Goal: Task Accomplishment & Management: Manage account settings

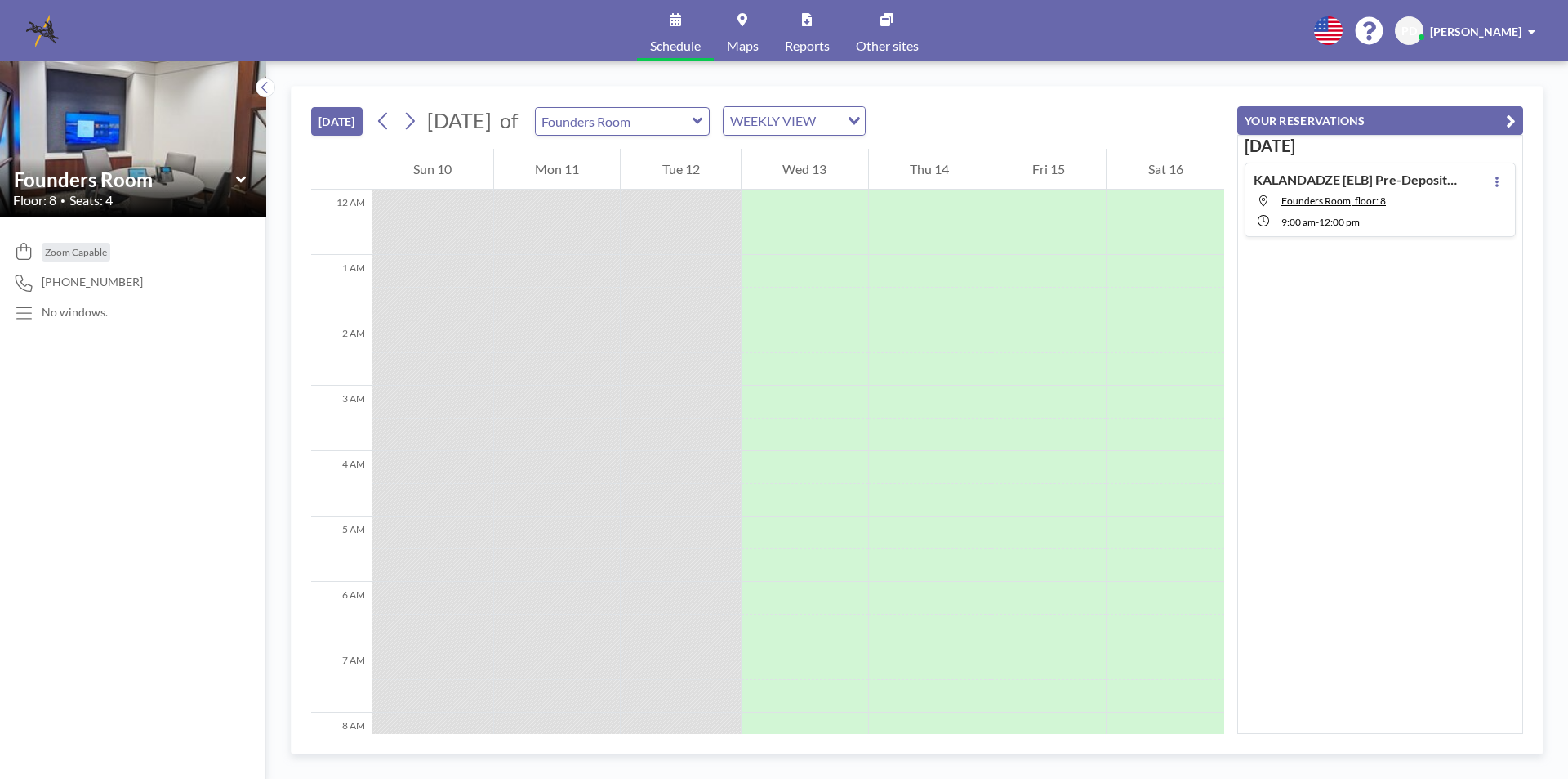
scroll to position [588, 0]
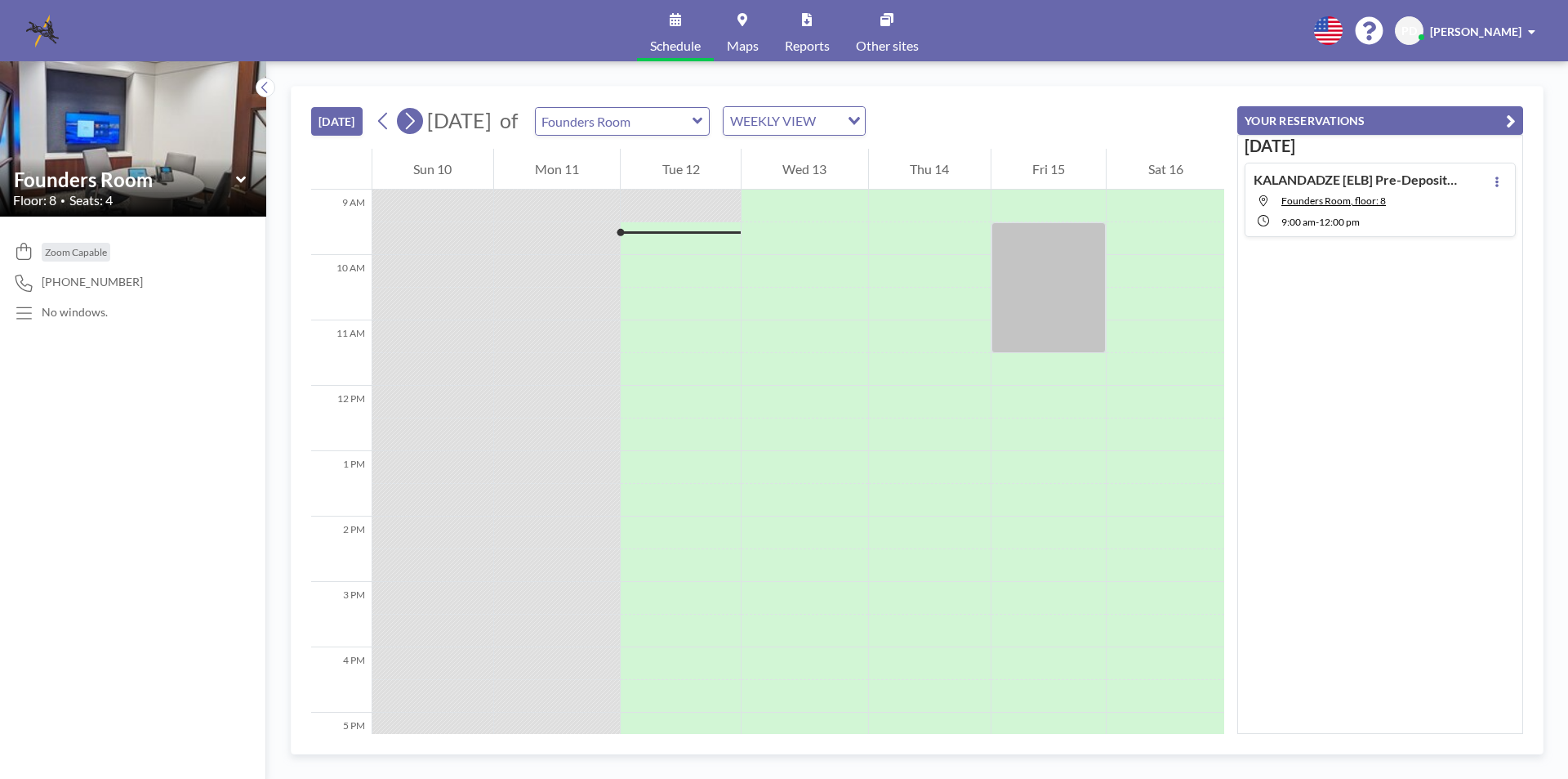
click at [421, 122] on button at bounding box center [410, 121] width 26 height 26
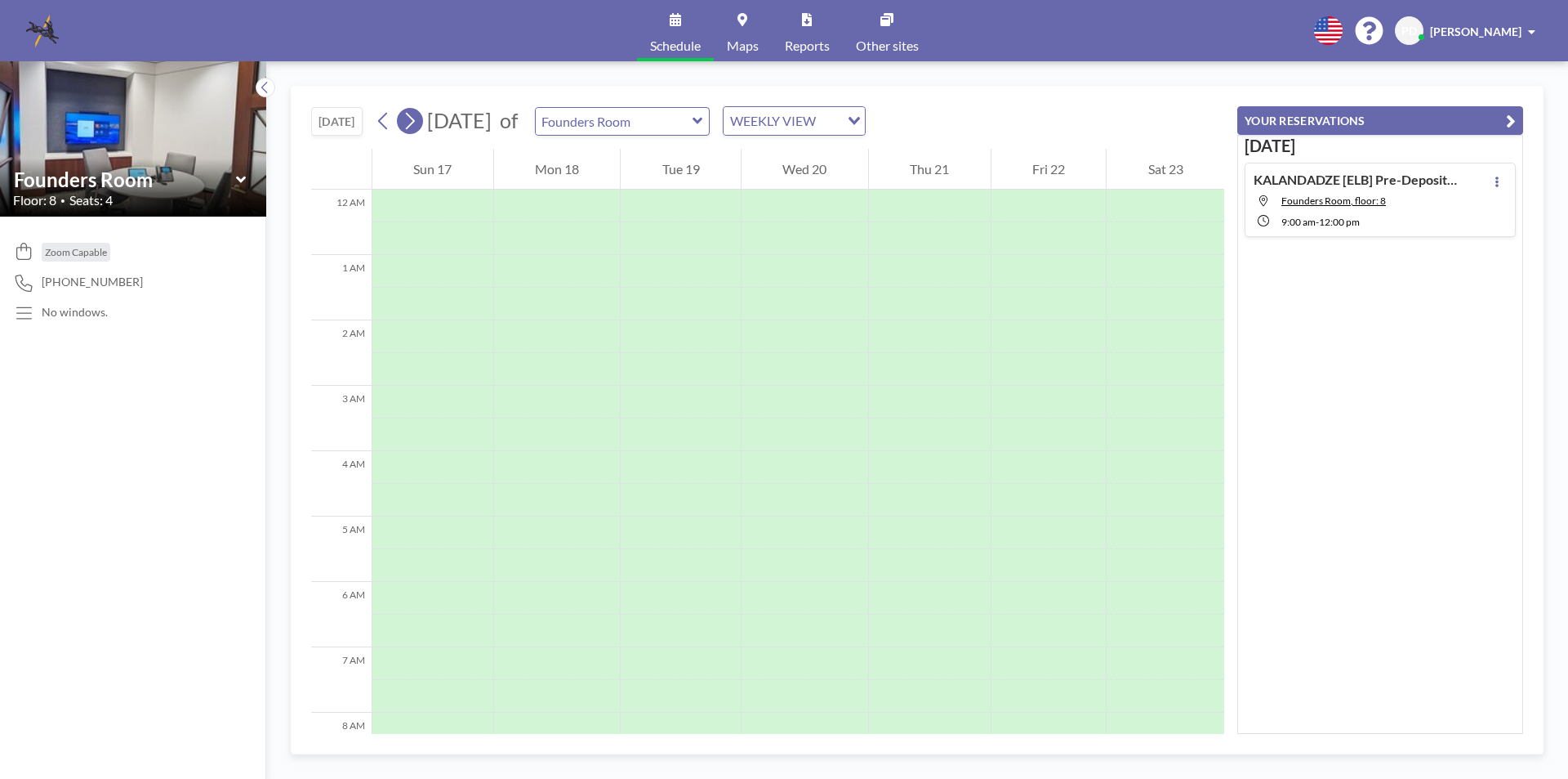
click at [421, 122] on button at bounding box center [410, 121] width 26 height 26
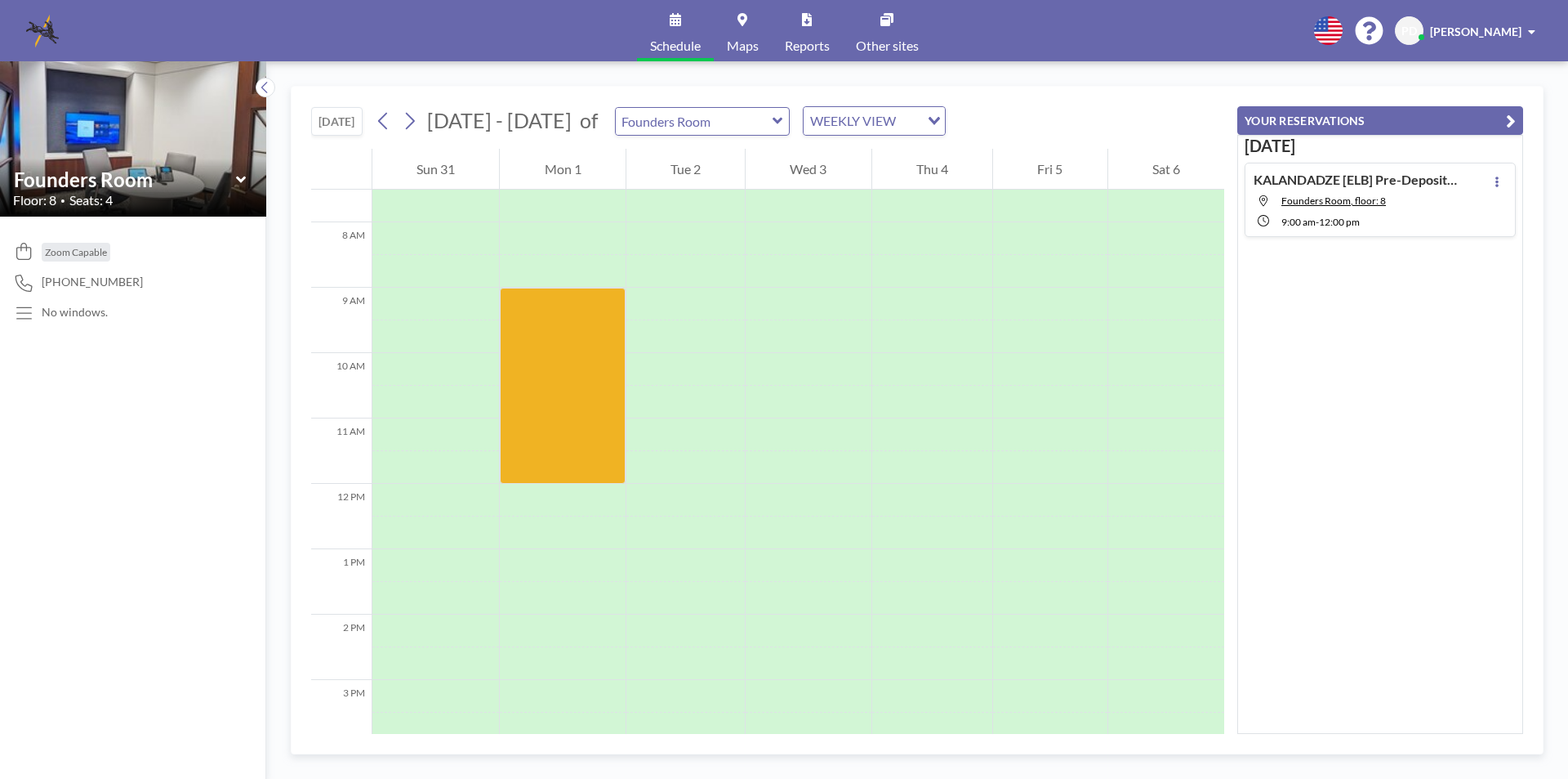
click at [929, 119] on icon "Search for option" at bounding box center [934, 121] width 12 height 8
click at [415, 119] on icon at bounding box center [410, 121] width 9 height 17
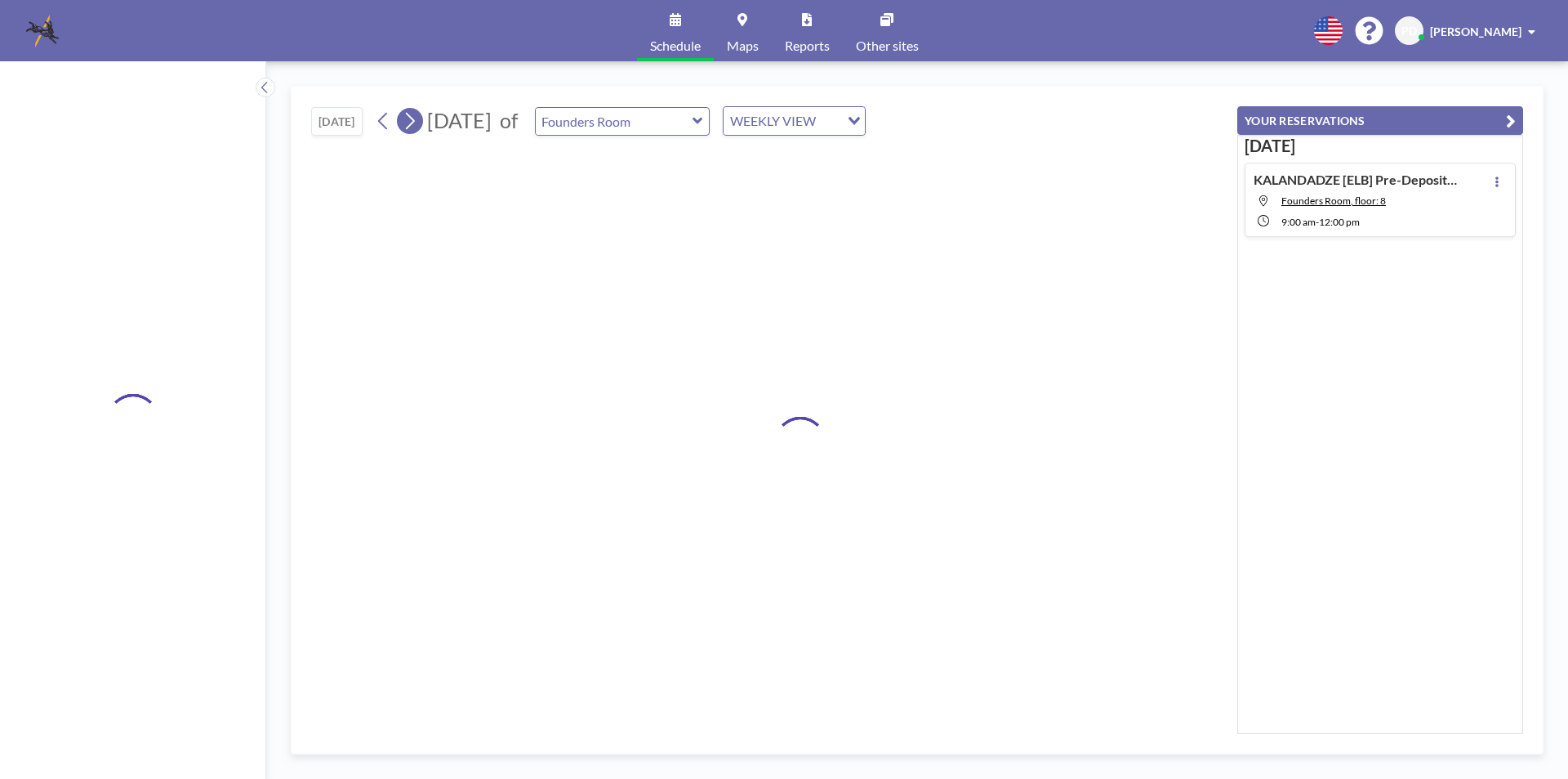
click at [415, 119] on icon at bounding box center [410, 121] width 9 height 17
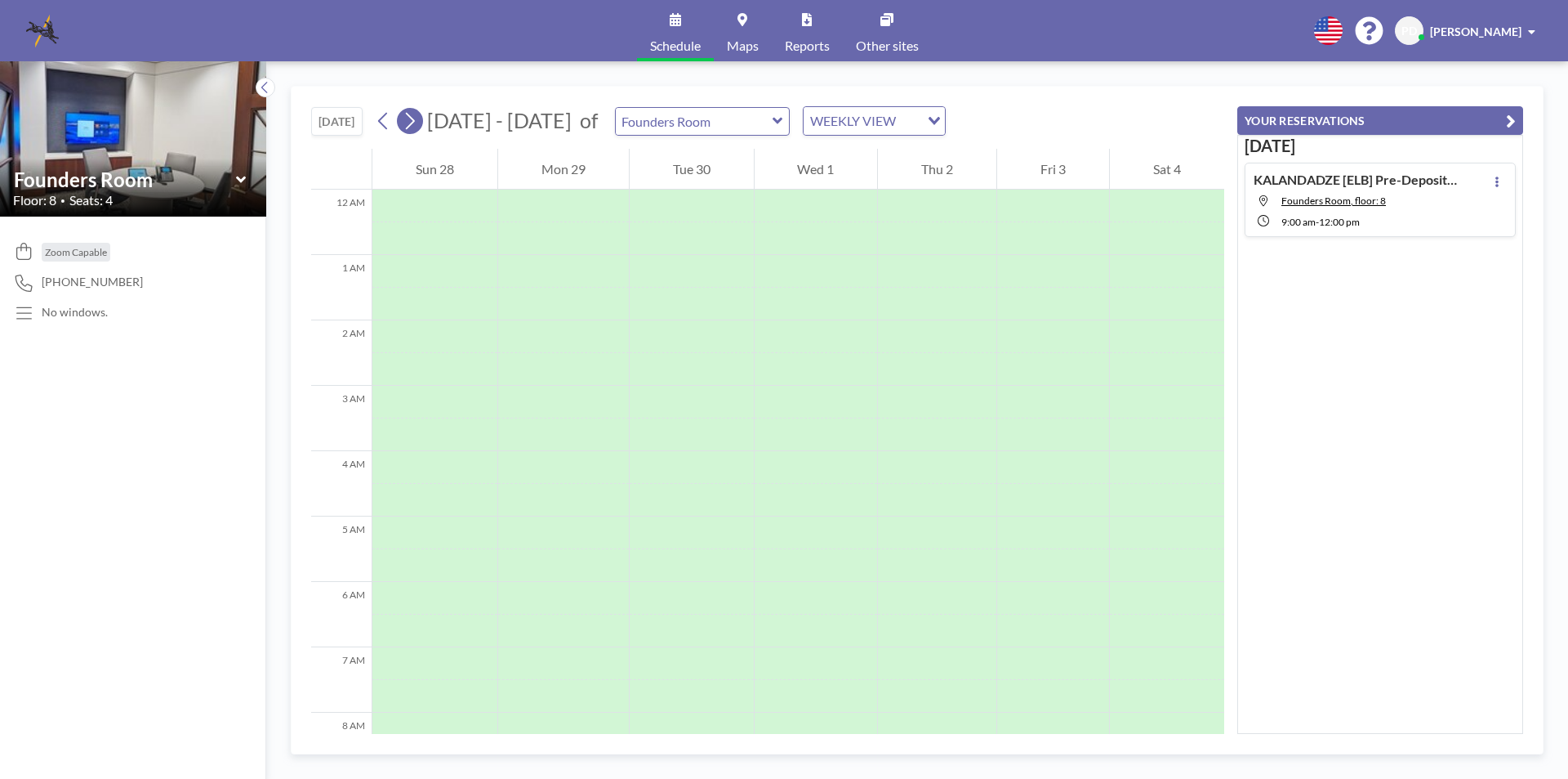
scroll to position [0, 0]
click at [415, 119] on icon at bounding box center [410, 121] width 9 height 17
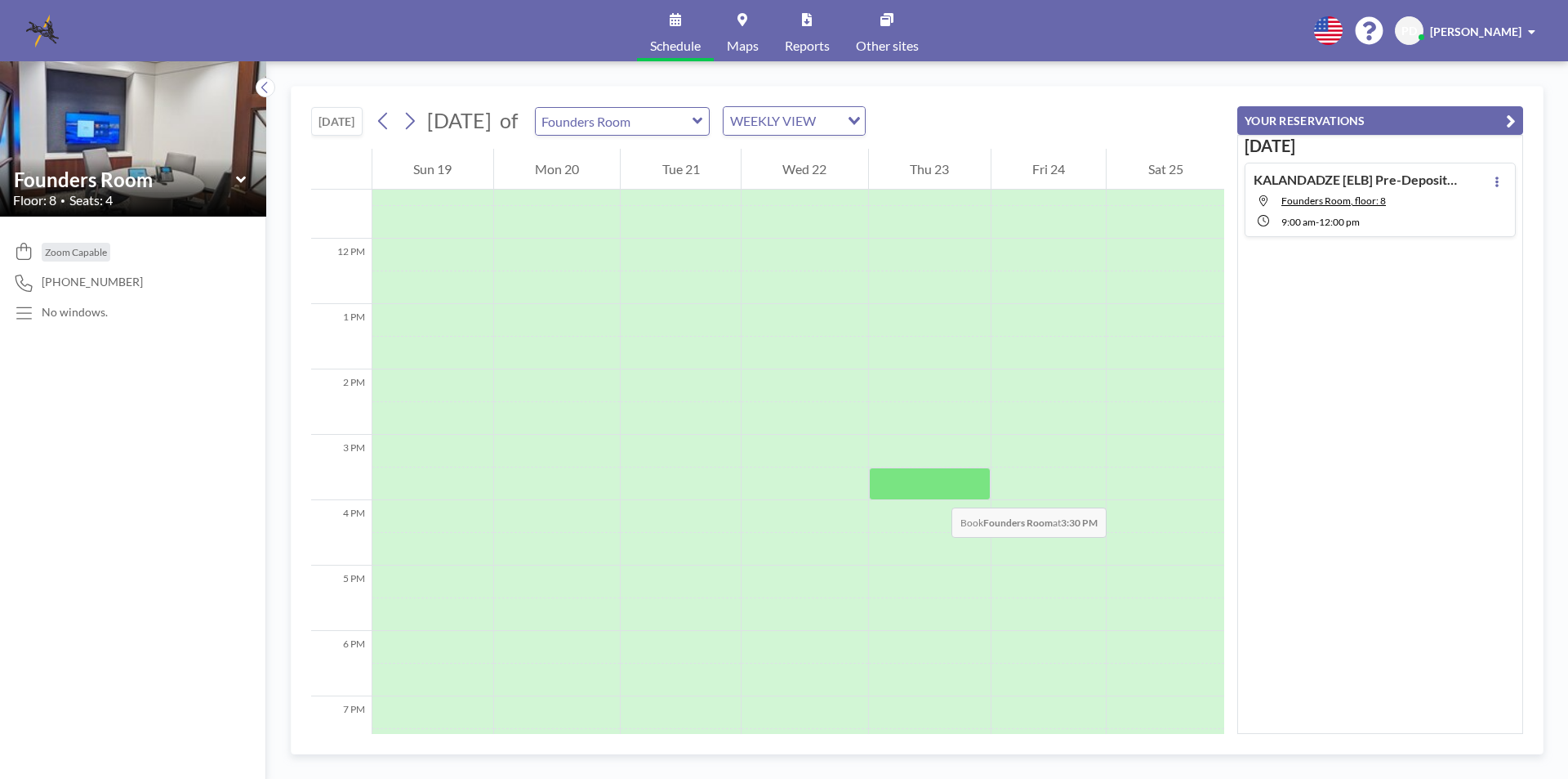
scroll to position [899, 0]
click at [703, 114] on icon at bounding box center [698, 121] width 11 height 16
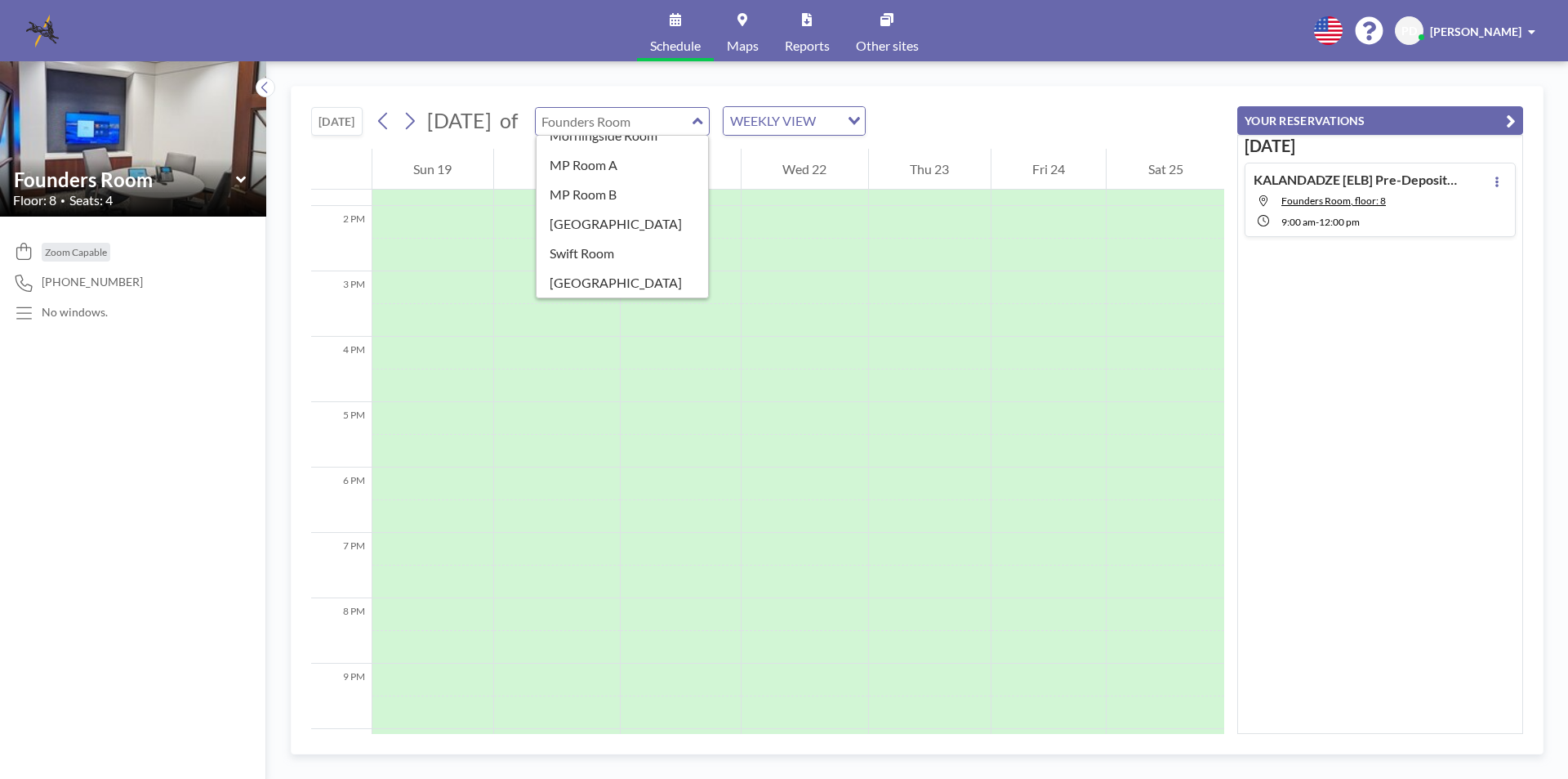
scroll to position [0, 0]
click at [752, 27] on link "Maps" at bounding box center [743, 31] width 58 height 61
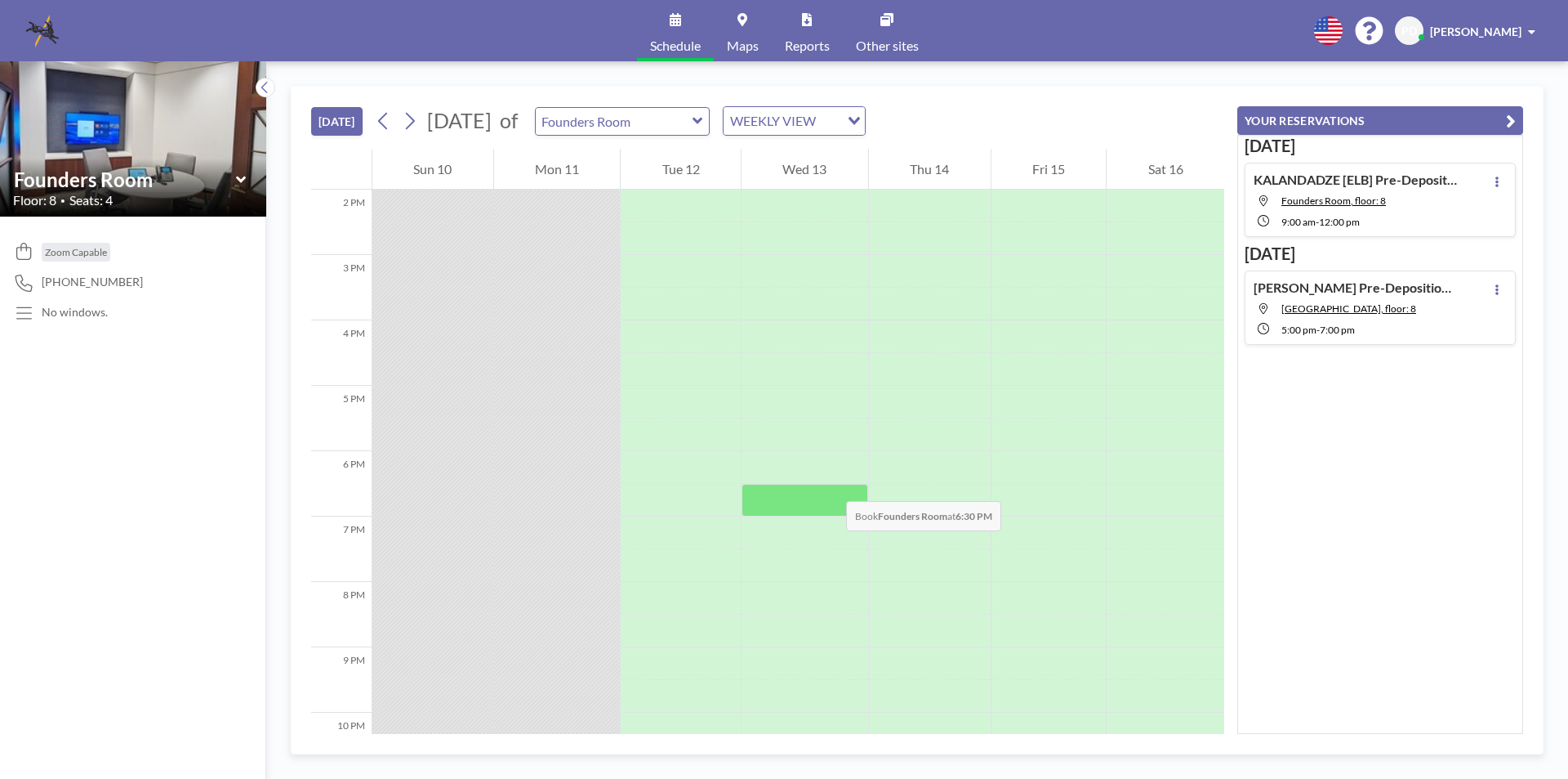
scroll to position [834, 0]
click at [703, 122] on icon at bounding box center [698, 121] width 11 height 16
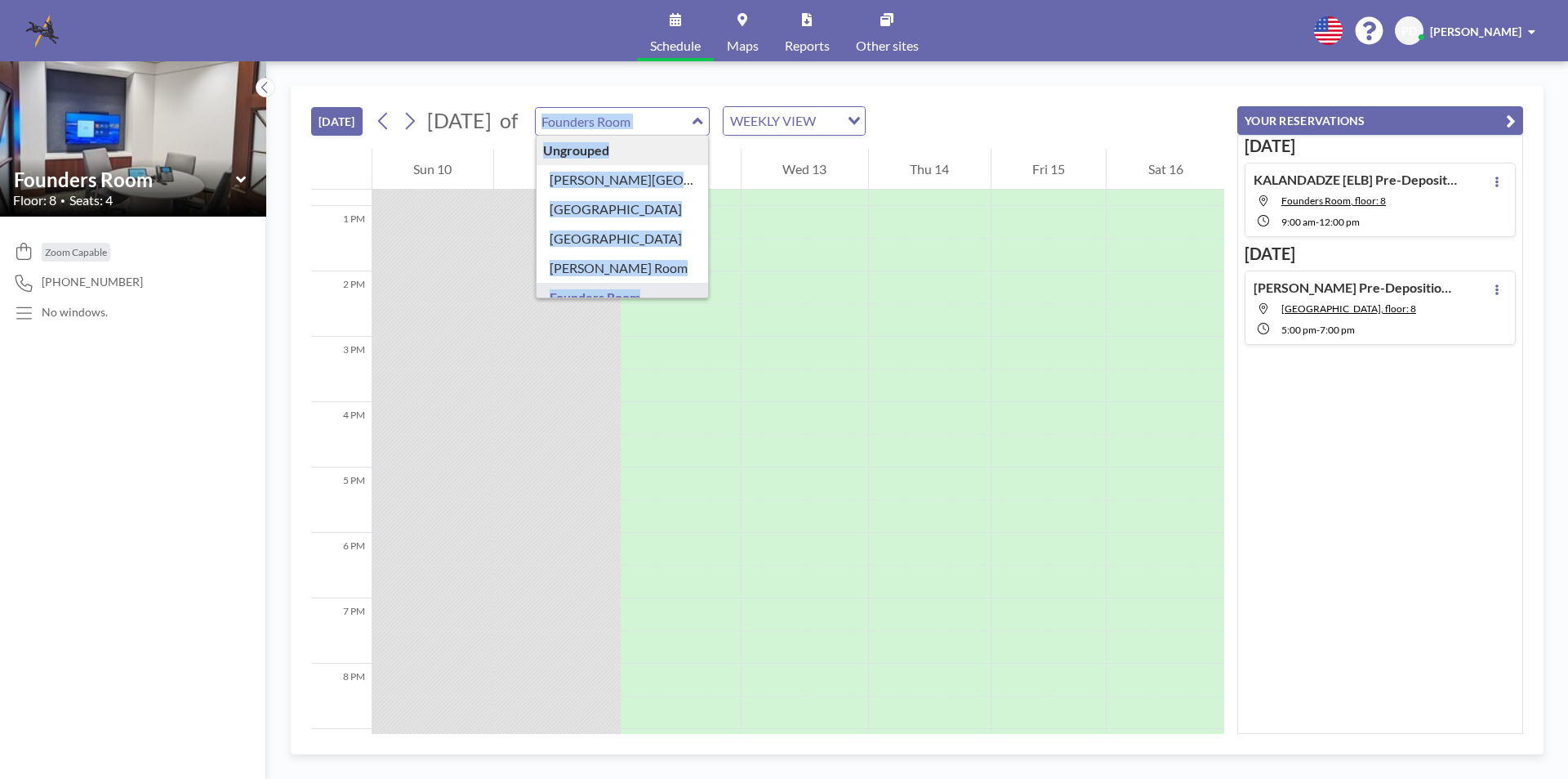
type input "[GEOGRAPHIC_DATA]"
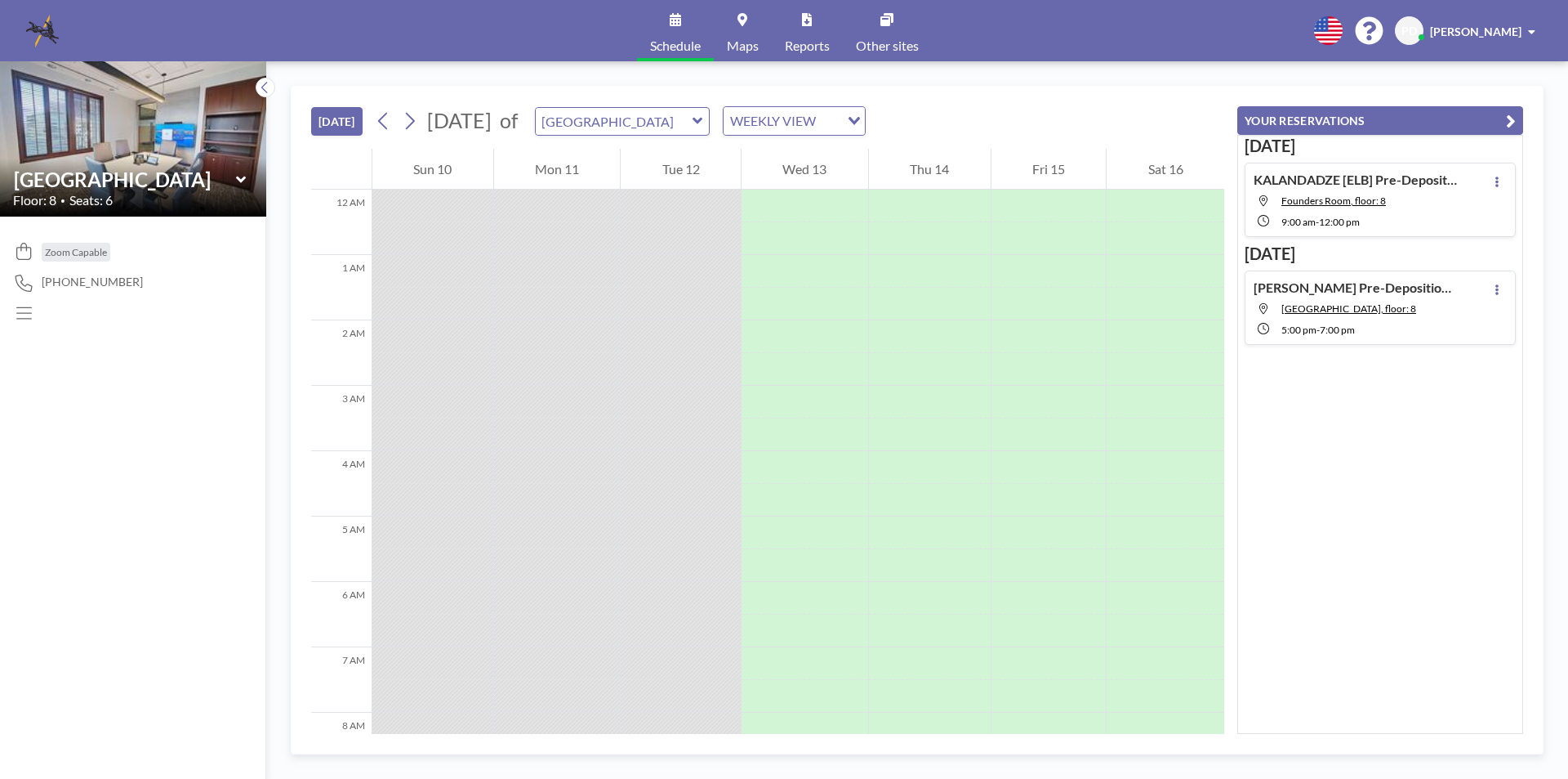
scroll to position [588, 0]
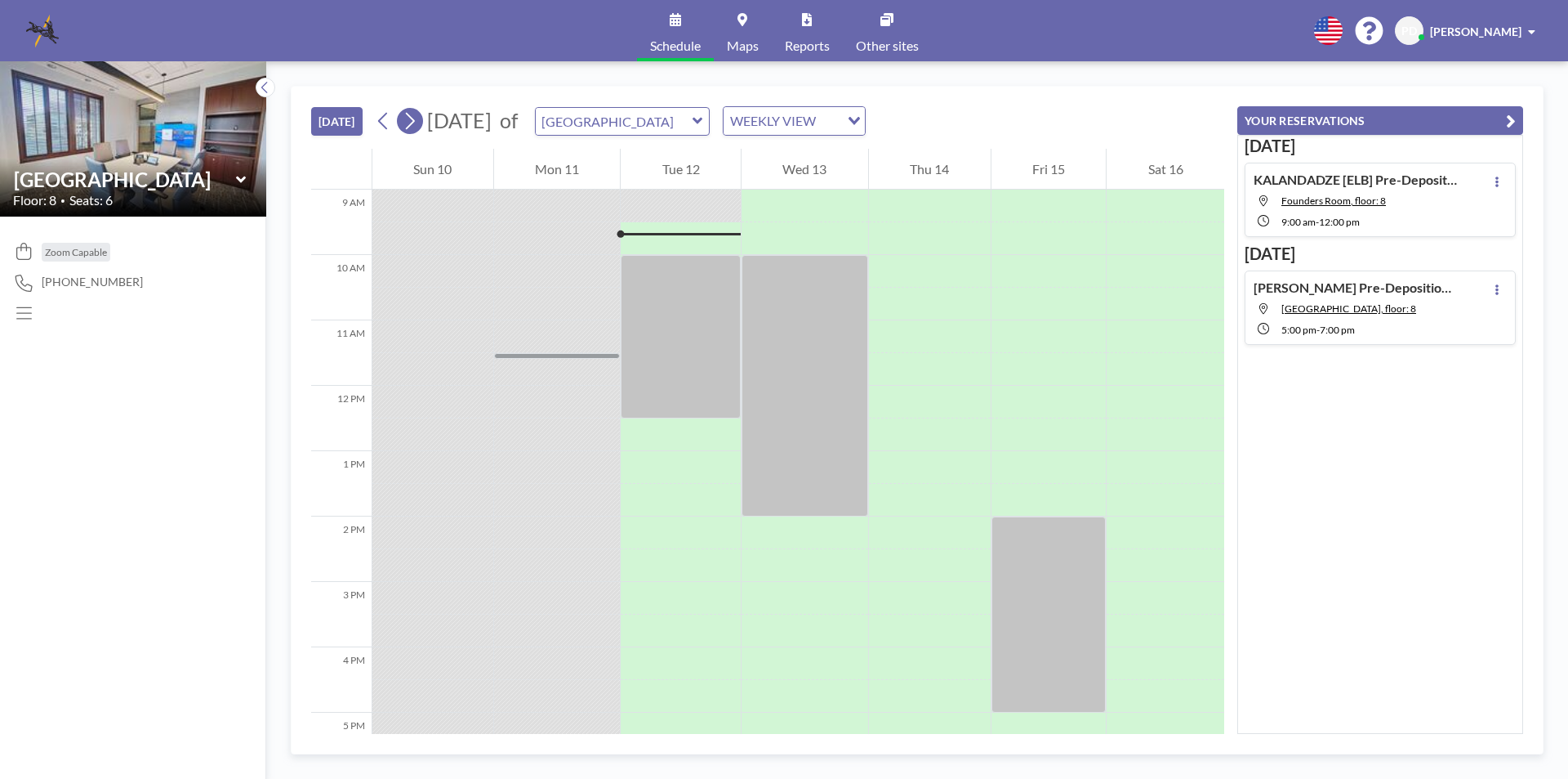
click at [415, 123] on icon at bounding box center [410, 121] width 9 height 17
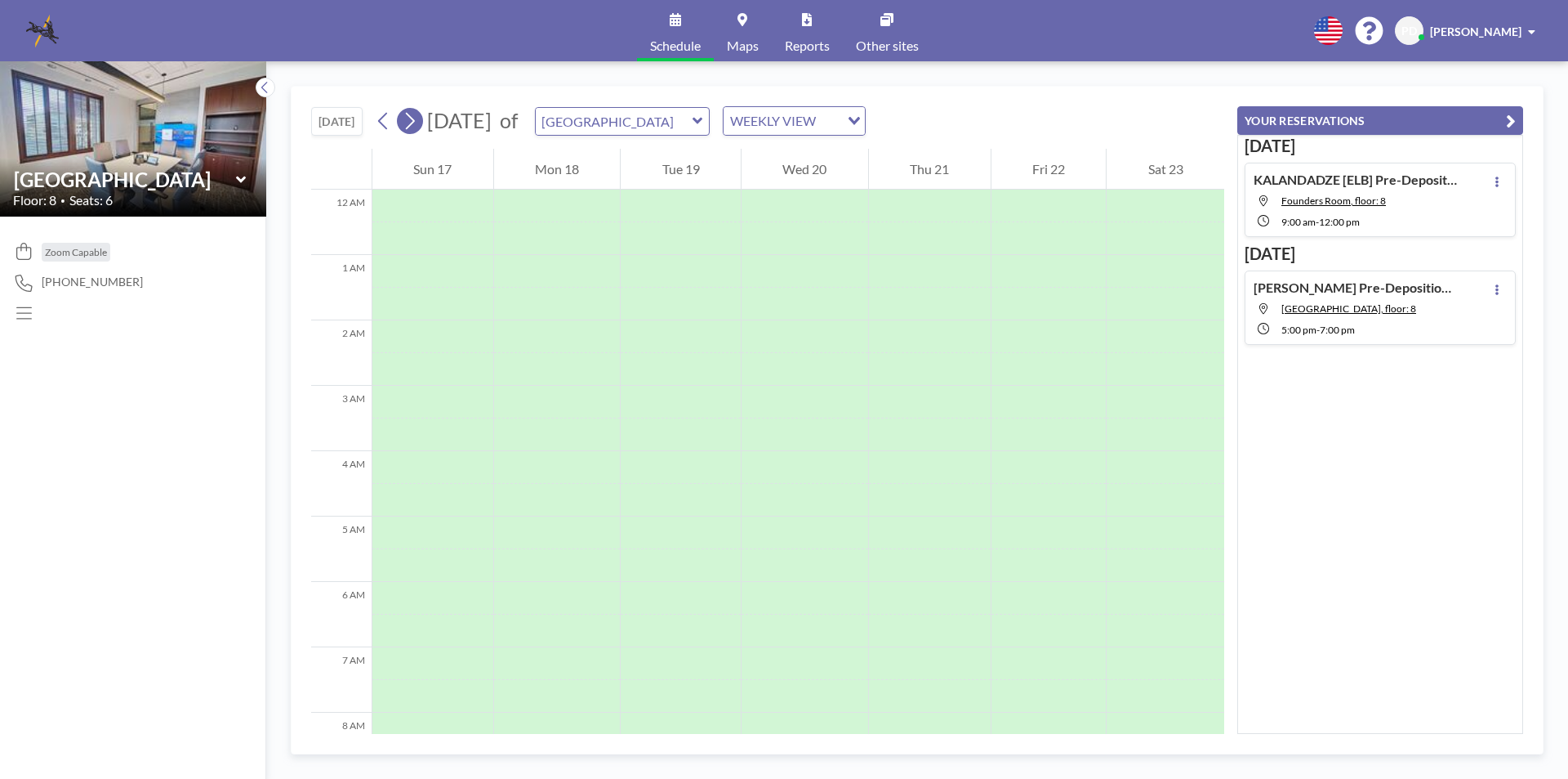
click at [415, 123] on icon at bounding box center [410, 121] width 9 height 17
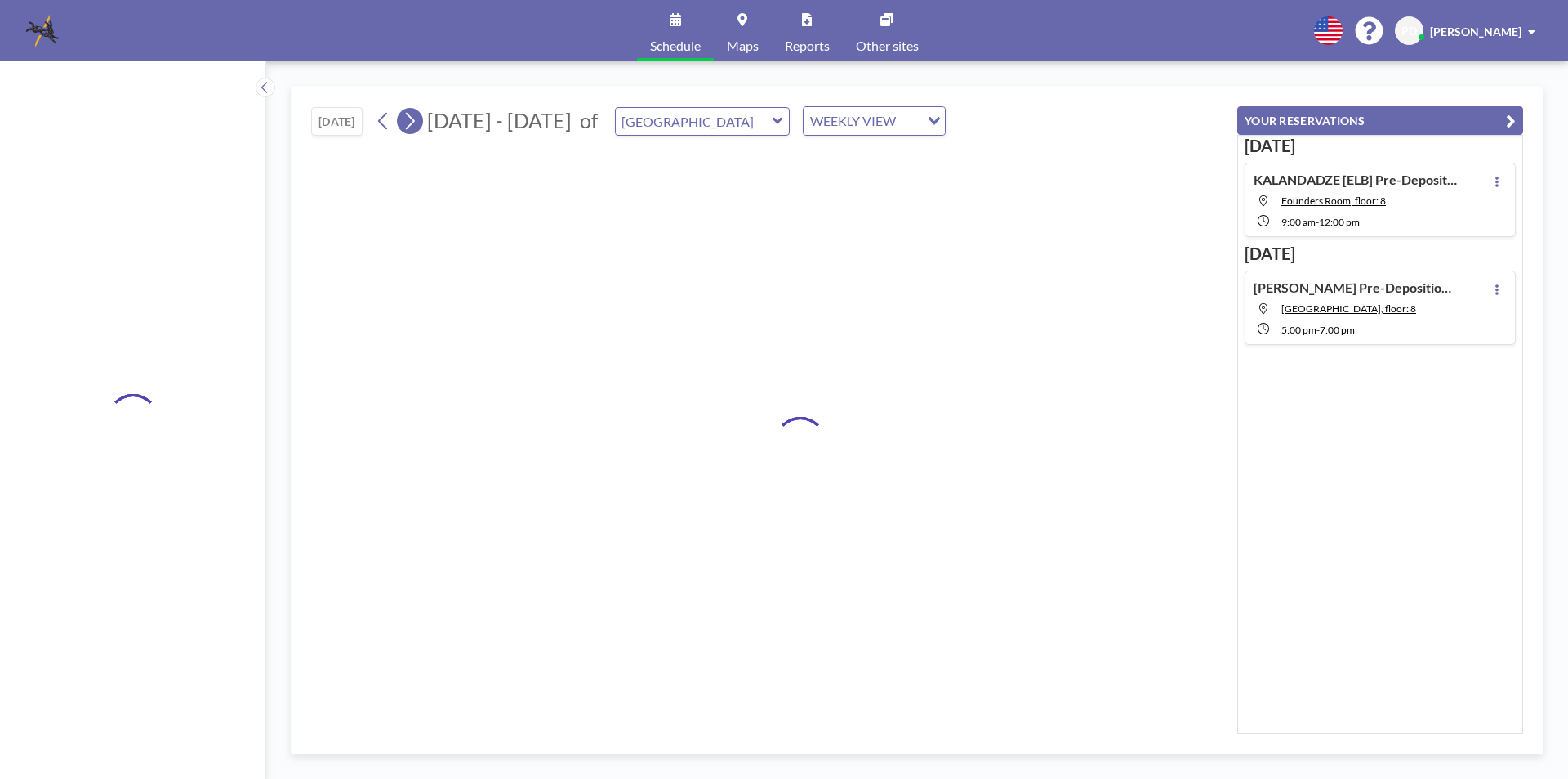
click at [415, 123] on icon at bounding box center [410, 121] width 9 height 17
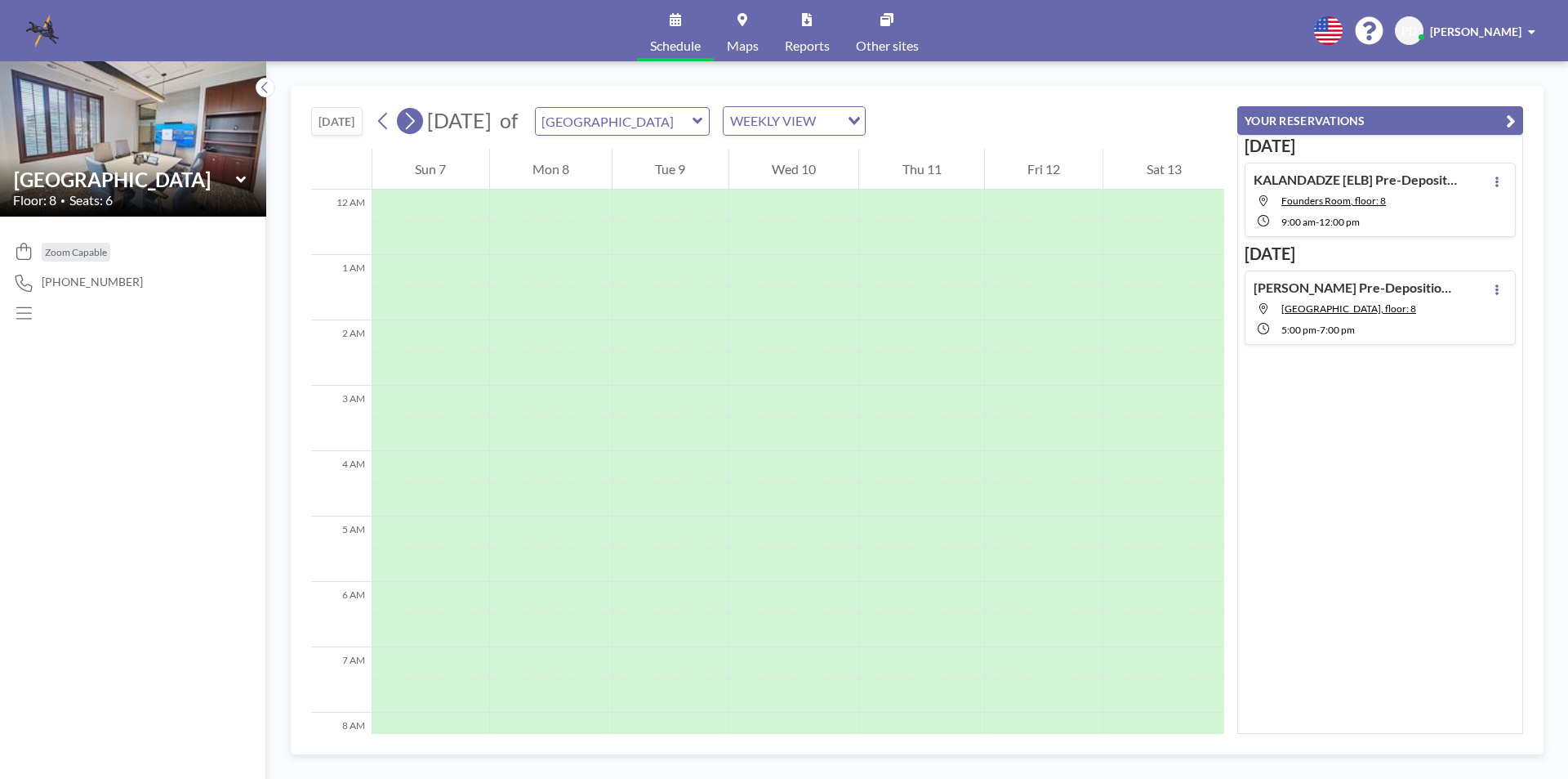
click at [415, 123] on icon at bounding box center [410, 121] width 9 height 17
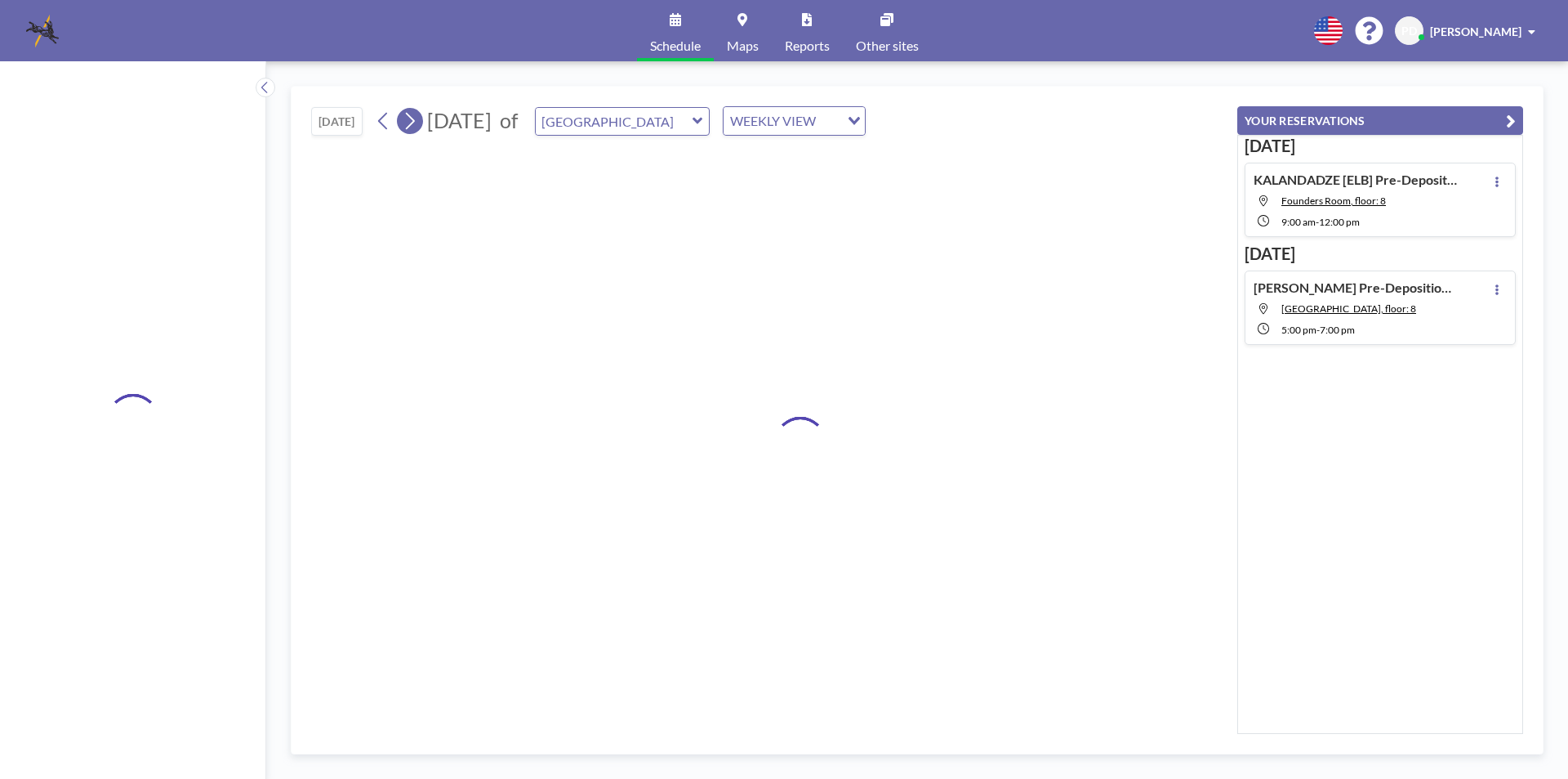
click at [415, 123] on icon at bounding box center [410, 121] width 9 height 17
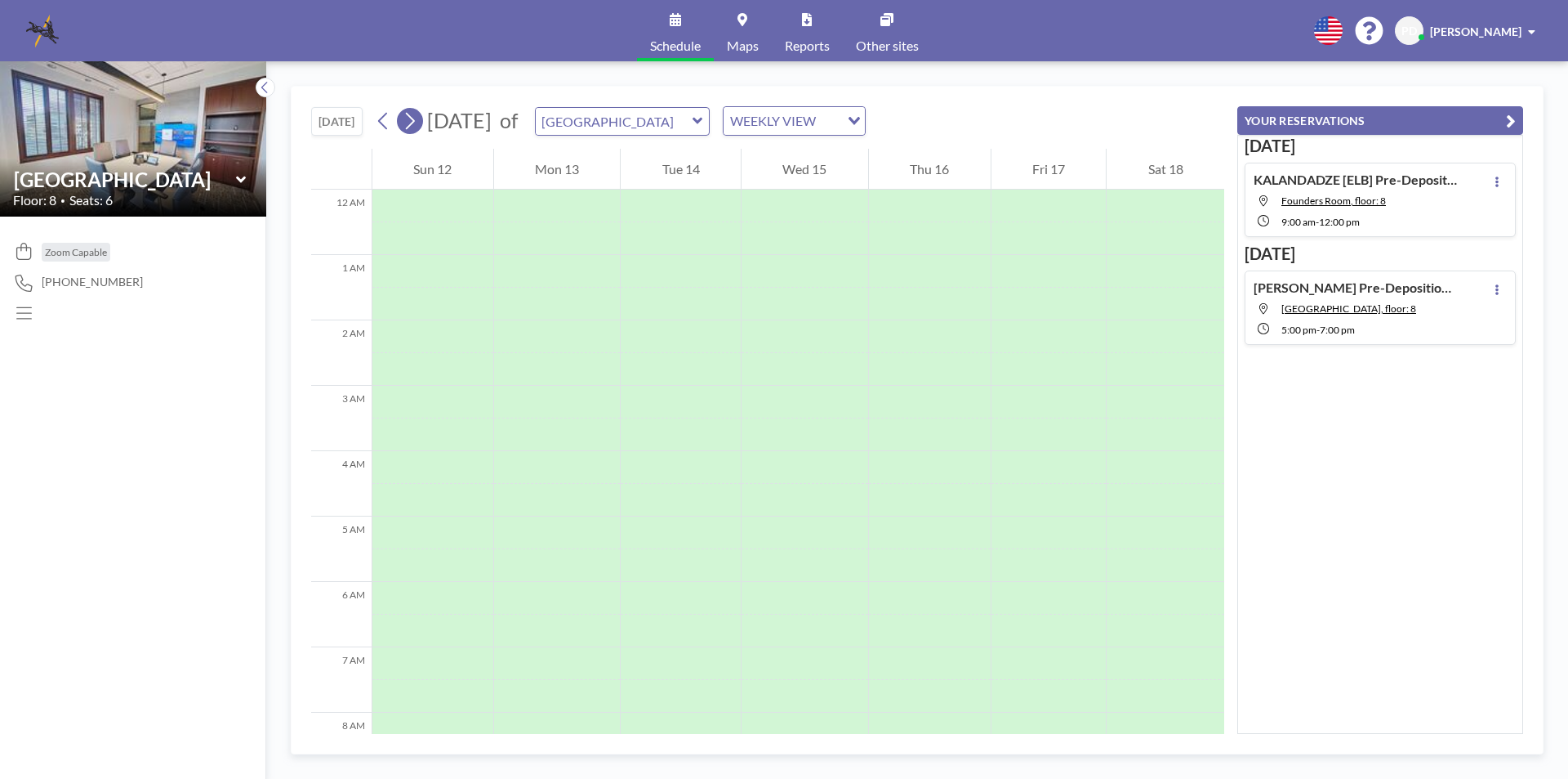
click at [415, 123] on icon at bounding box center [410, 121] width 9 height 17
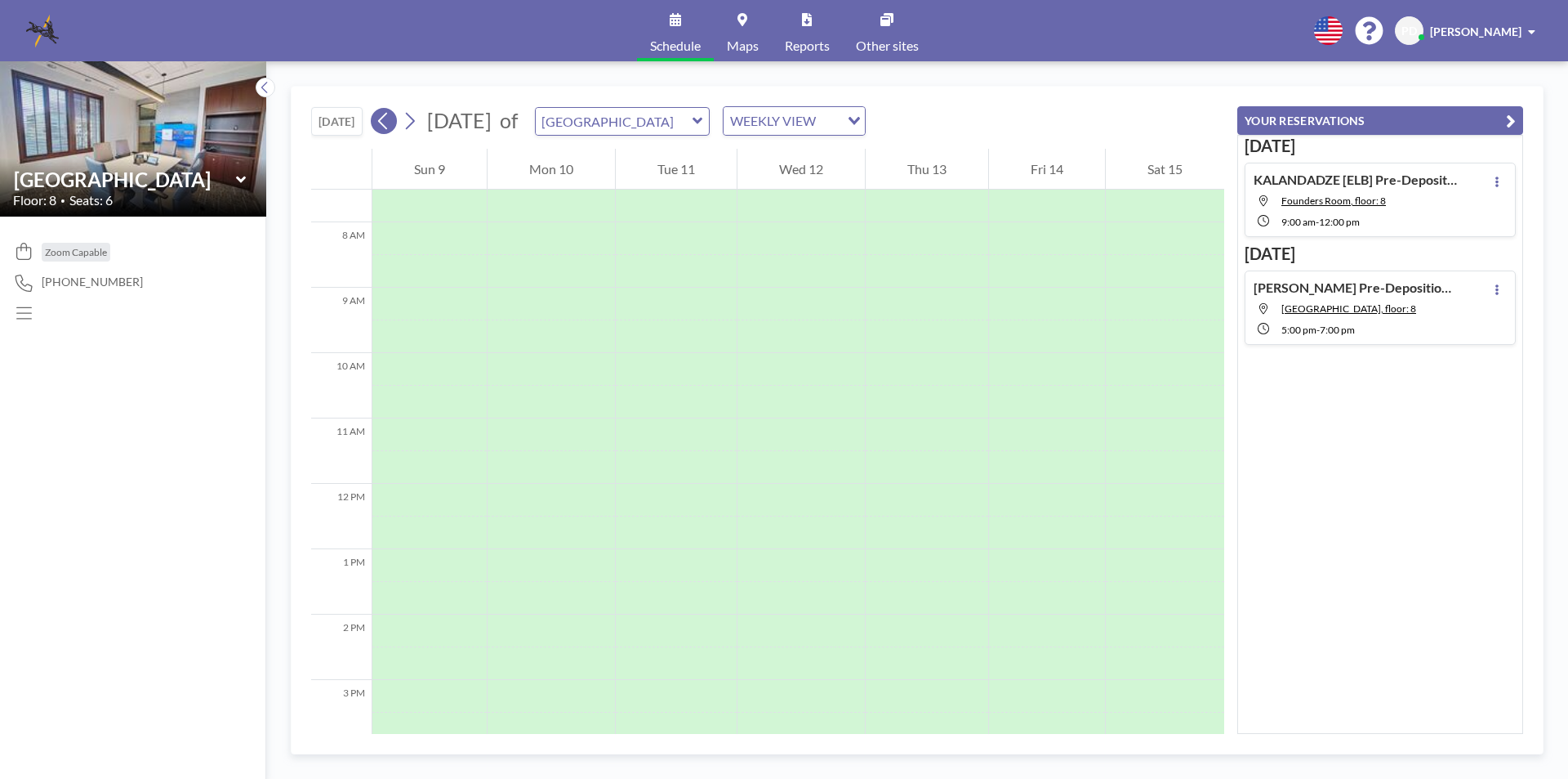
click at [389, 124] on icon at bounding box center [383, 121] width 15 height 24
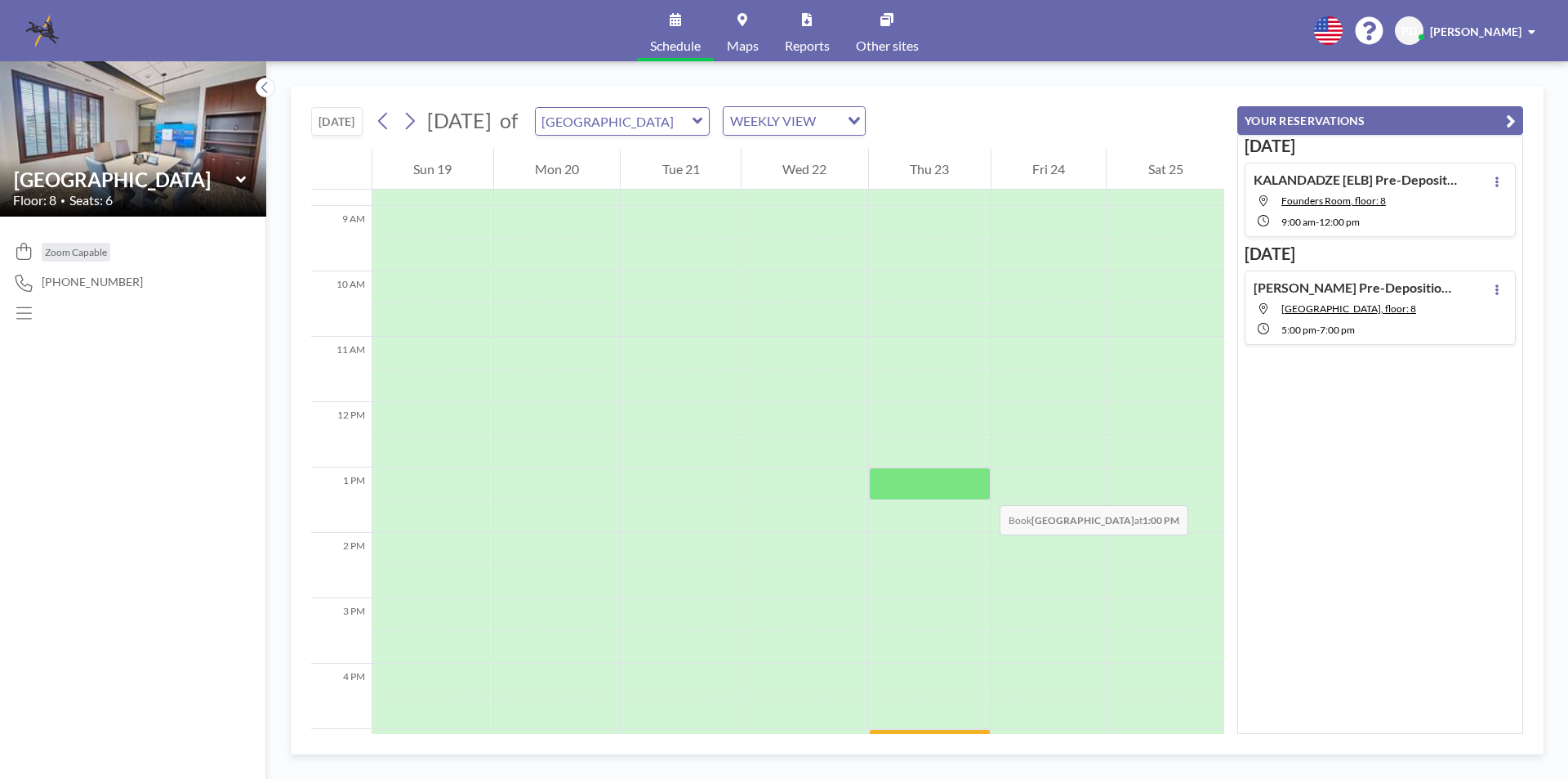
scroll to position [736, 0]
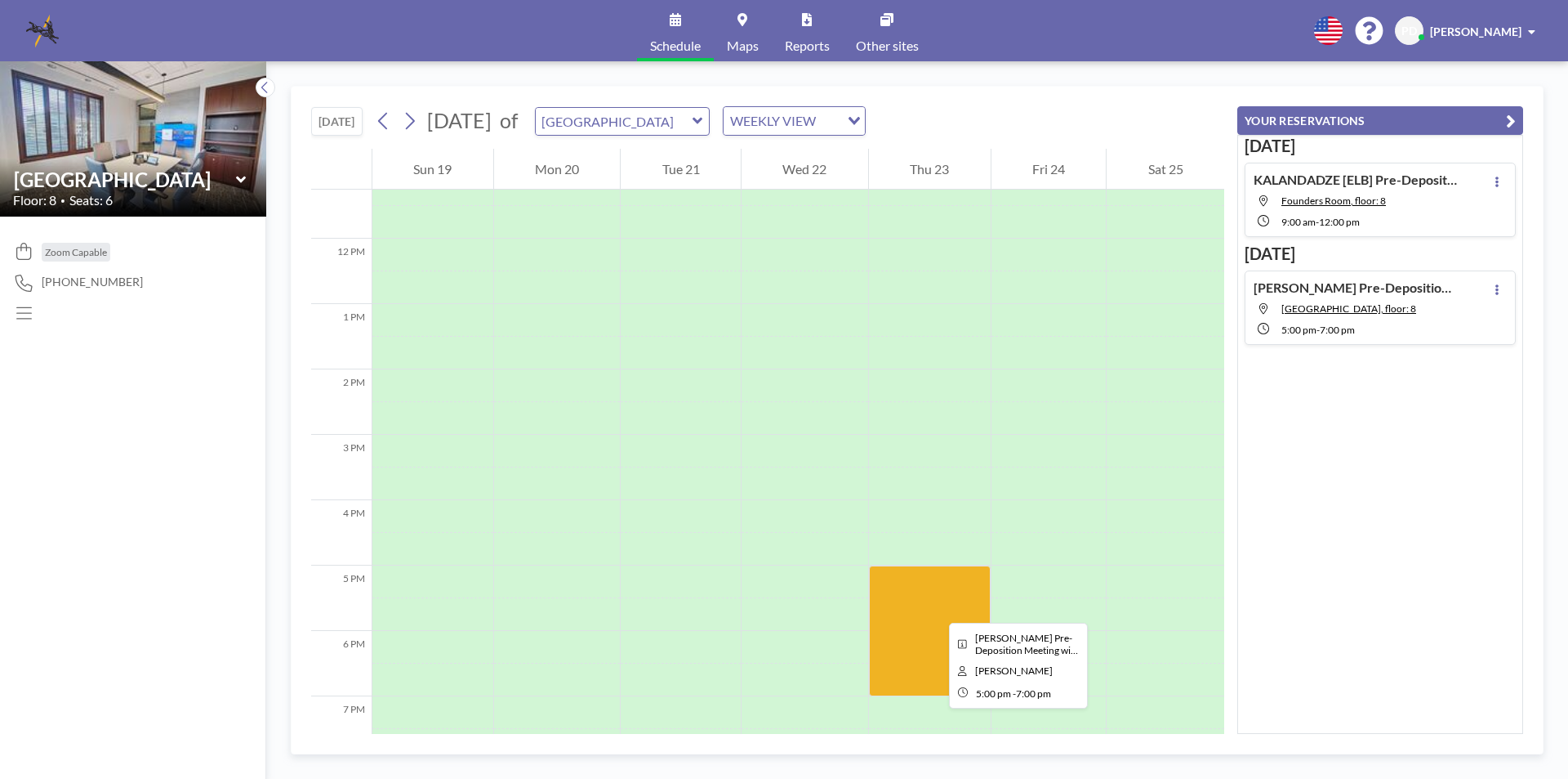
click at [929, 611] on div at bounding box center [929, 630] width 122 height 131
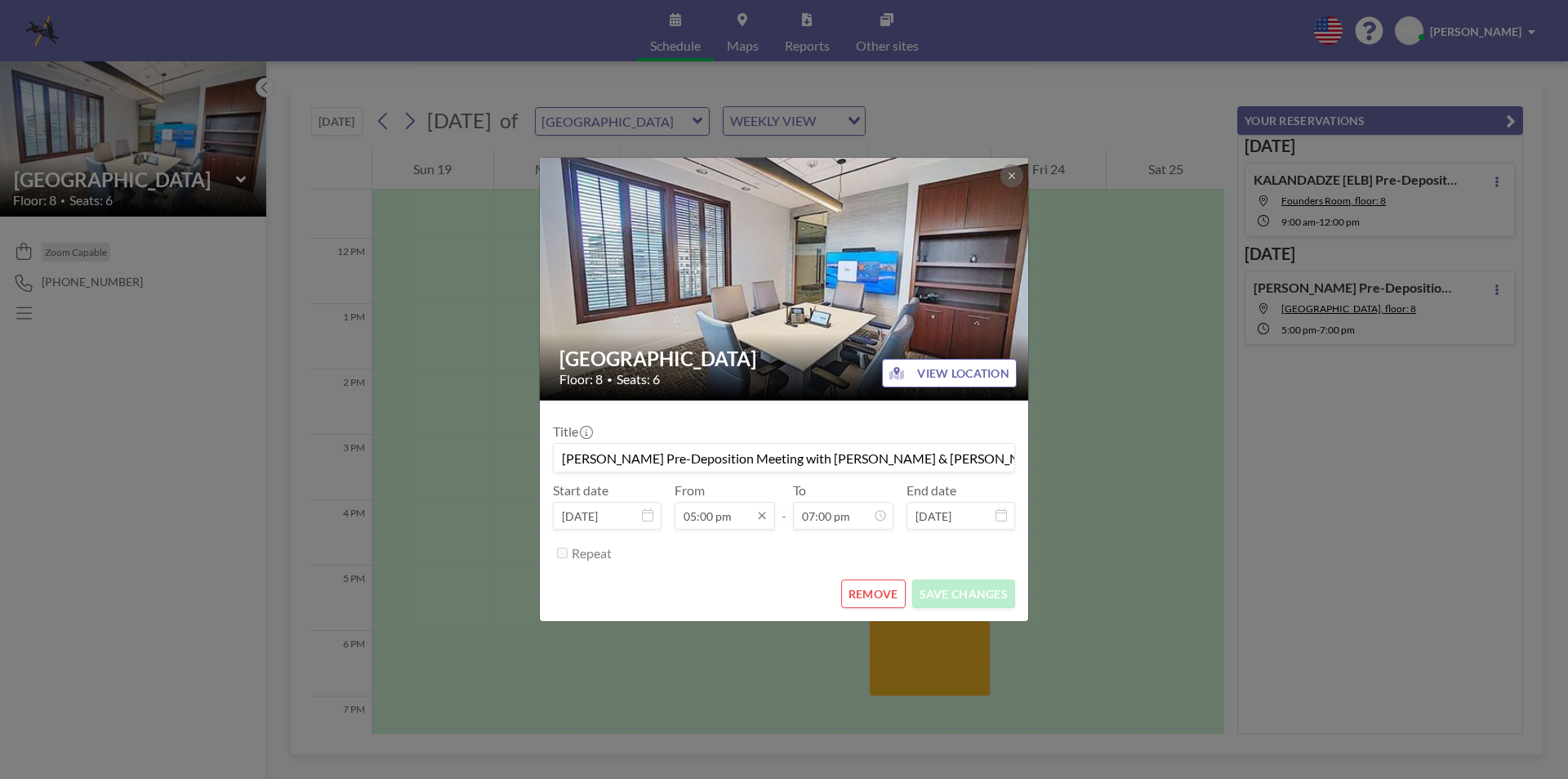
scroll to position [989, 0]
click at [657, 598] on div "REMOVE SAVE CHANGES" at bounding box center [784, 593] width 463 height 29
click at [1011, 177] on icon at bounding box center [1012, 175] width 5 height 5
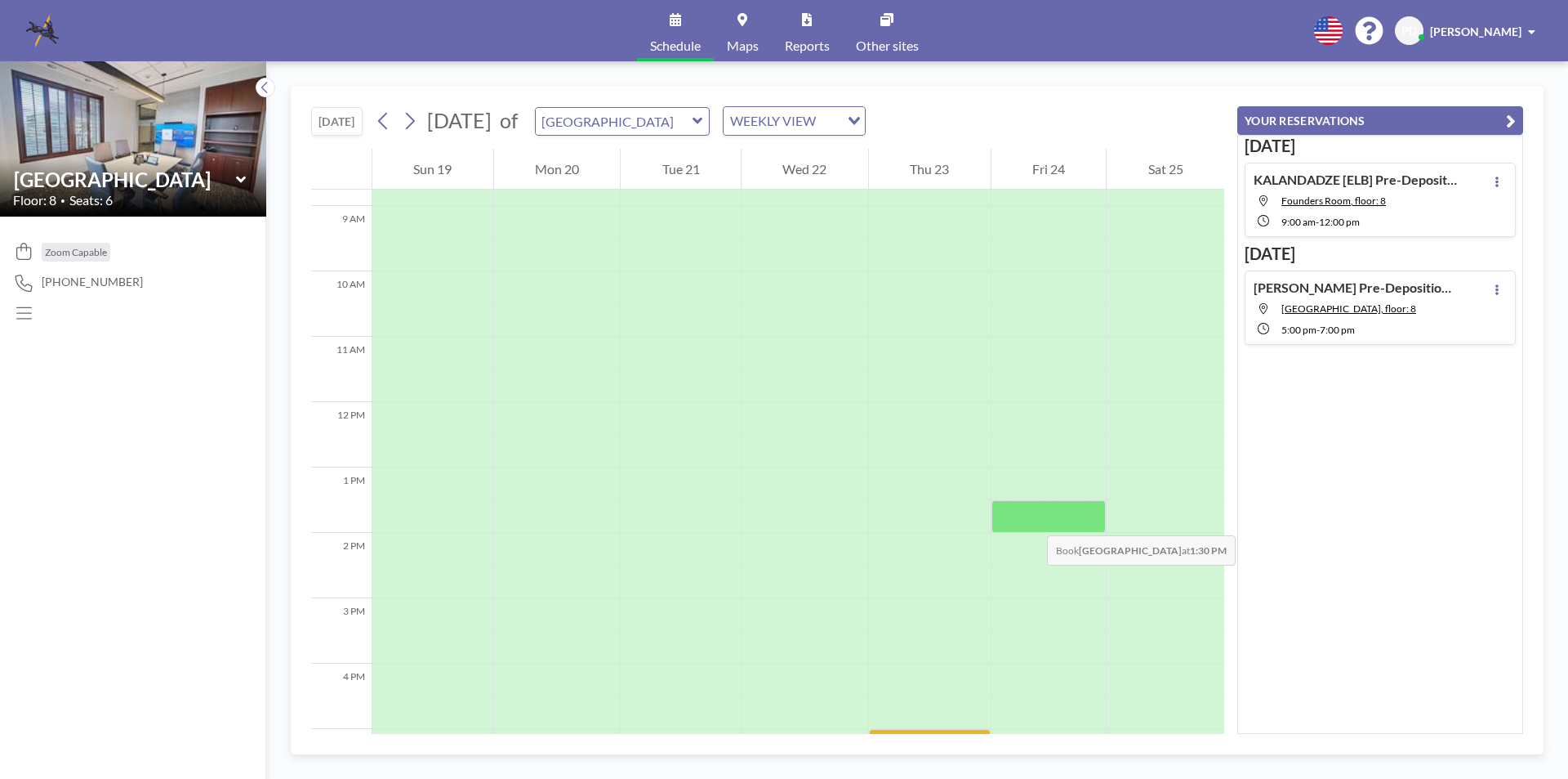
scroll to position [409, 0]
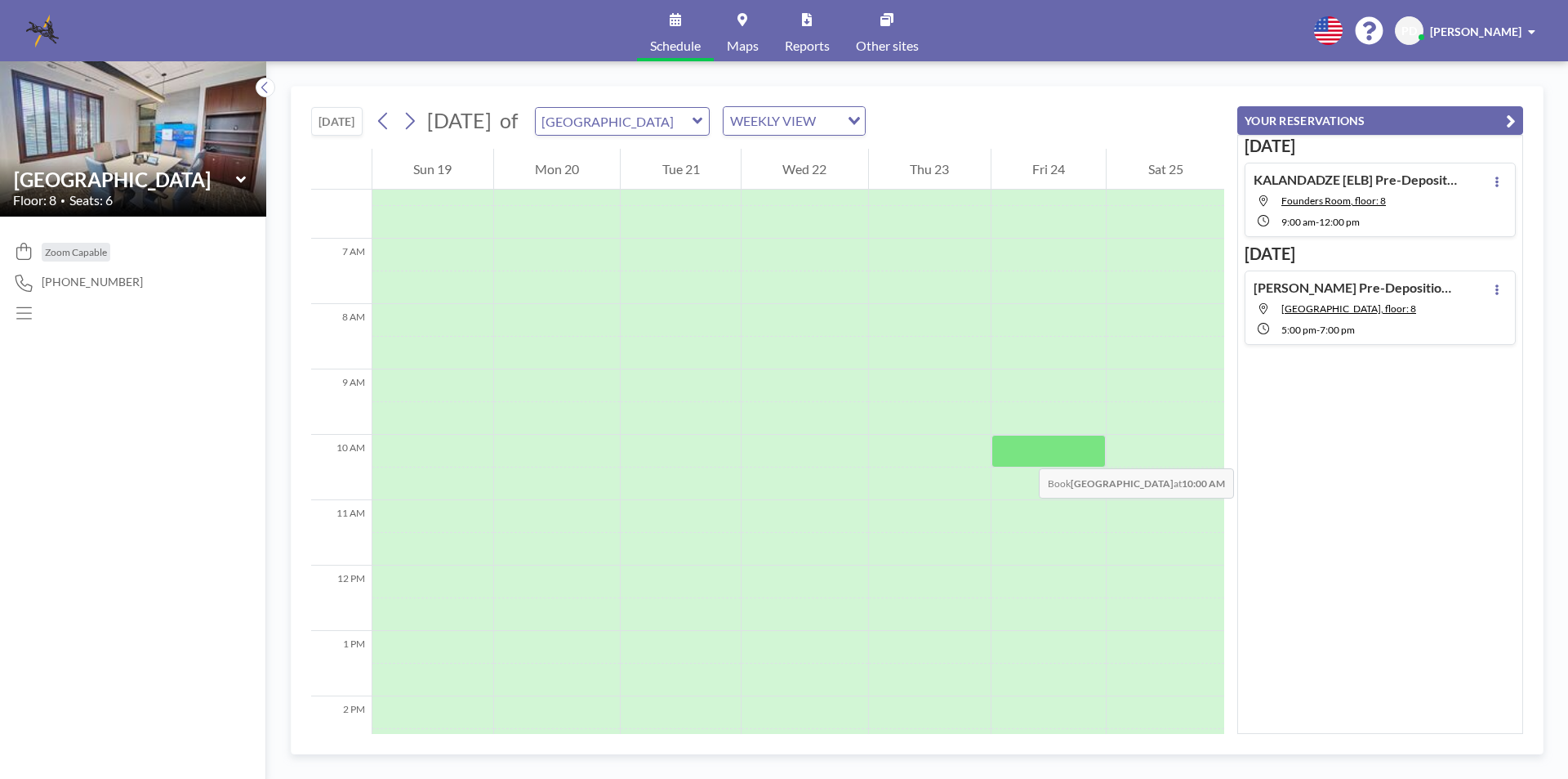
click at [1023, 452] on div at bounding box center [1050, 451] width 115 height 32
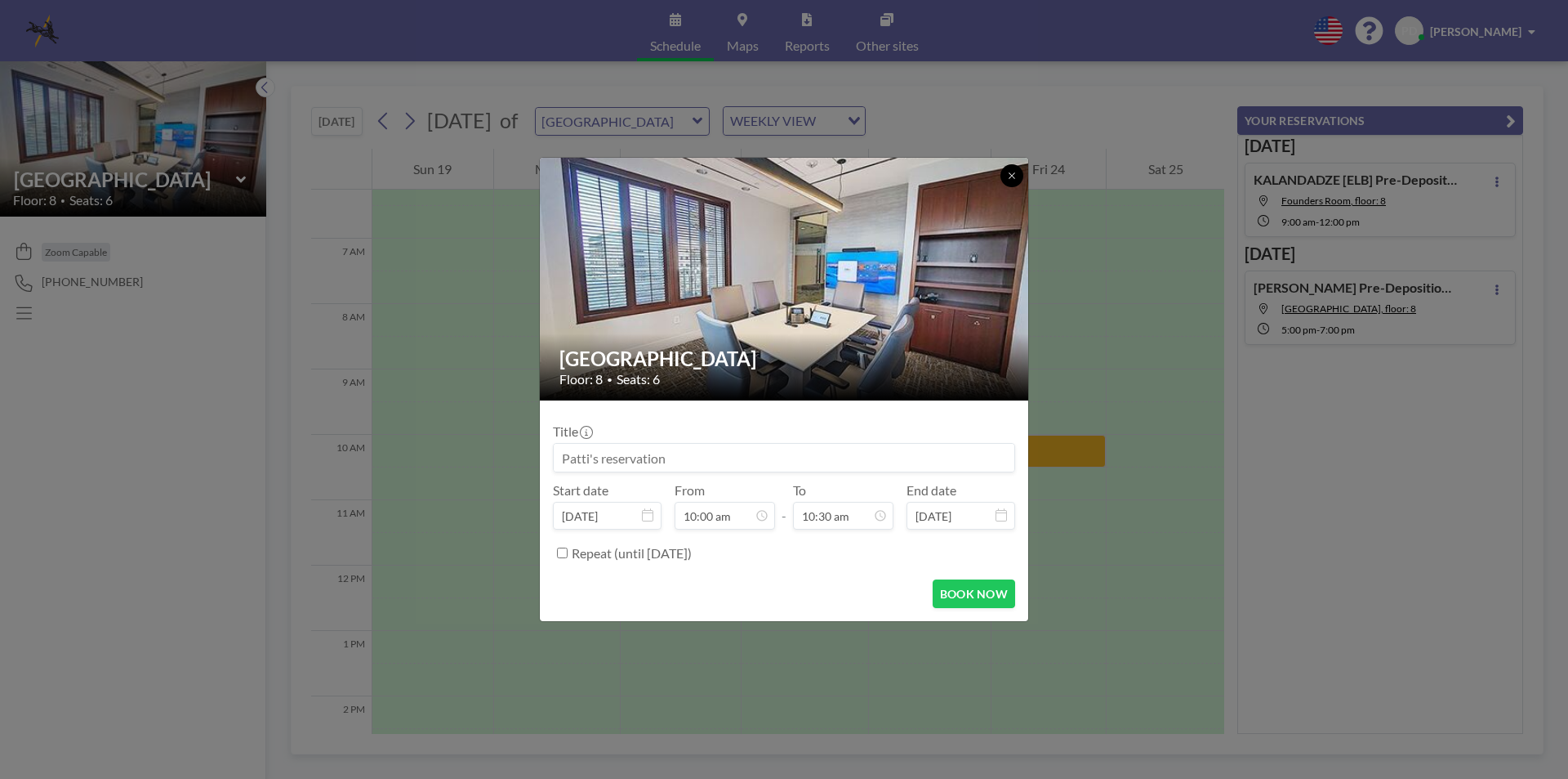
click at [1014, 173] on icon at bounding box center [1012, 175] width 5 height 5
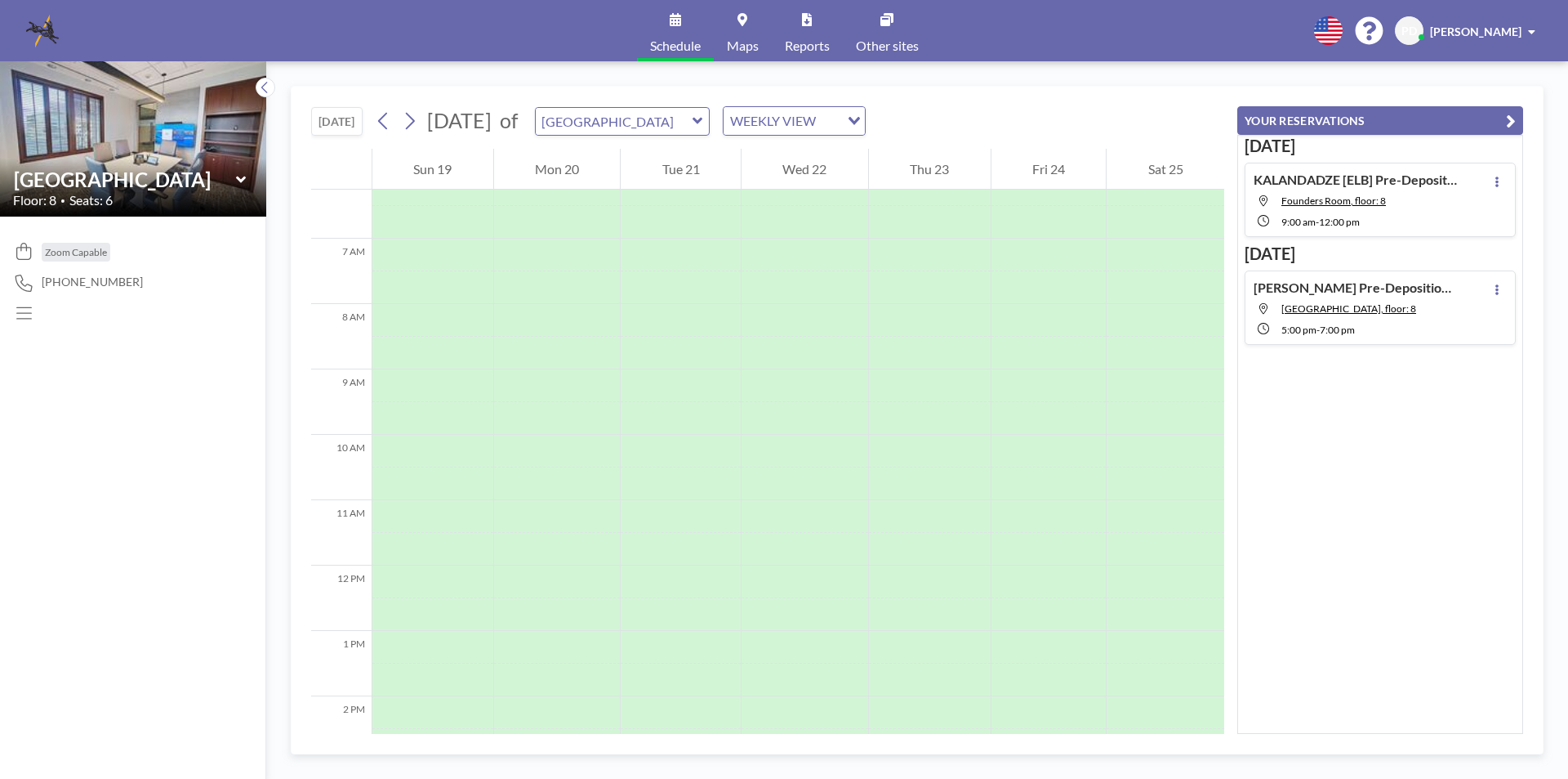
click at [748, 49] on span "Maps" at bounding box center [743, 46] width 32 height 14
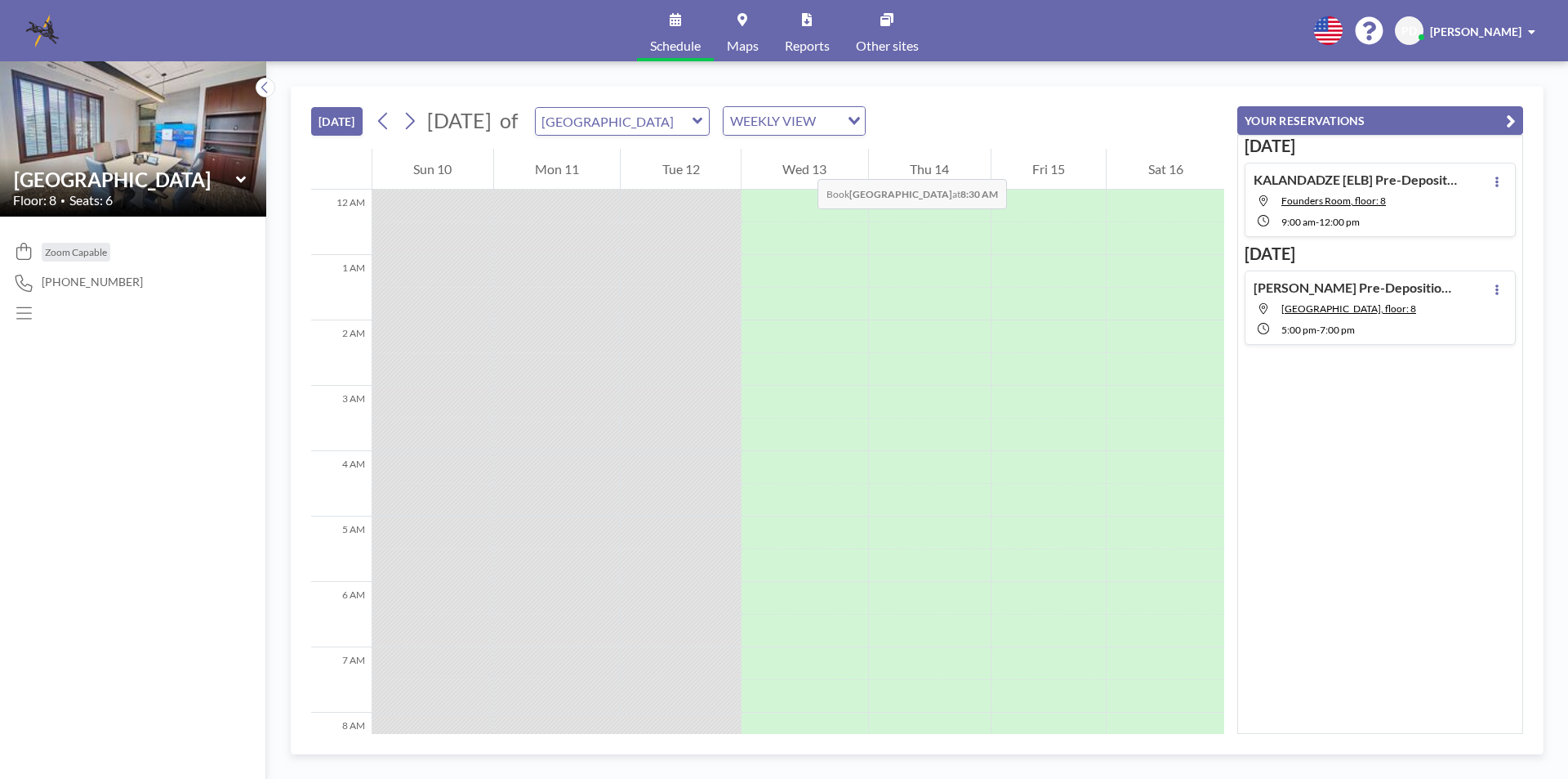
scroll to position [588, 0]
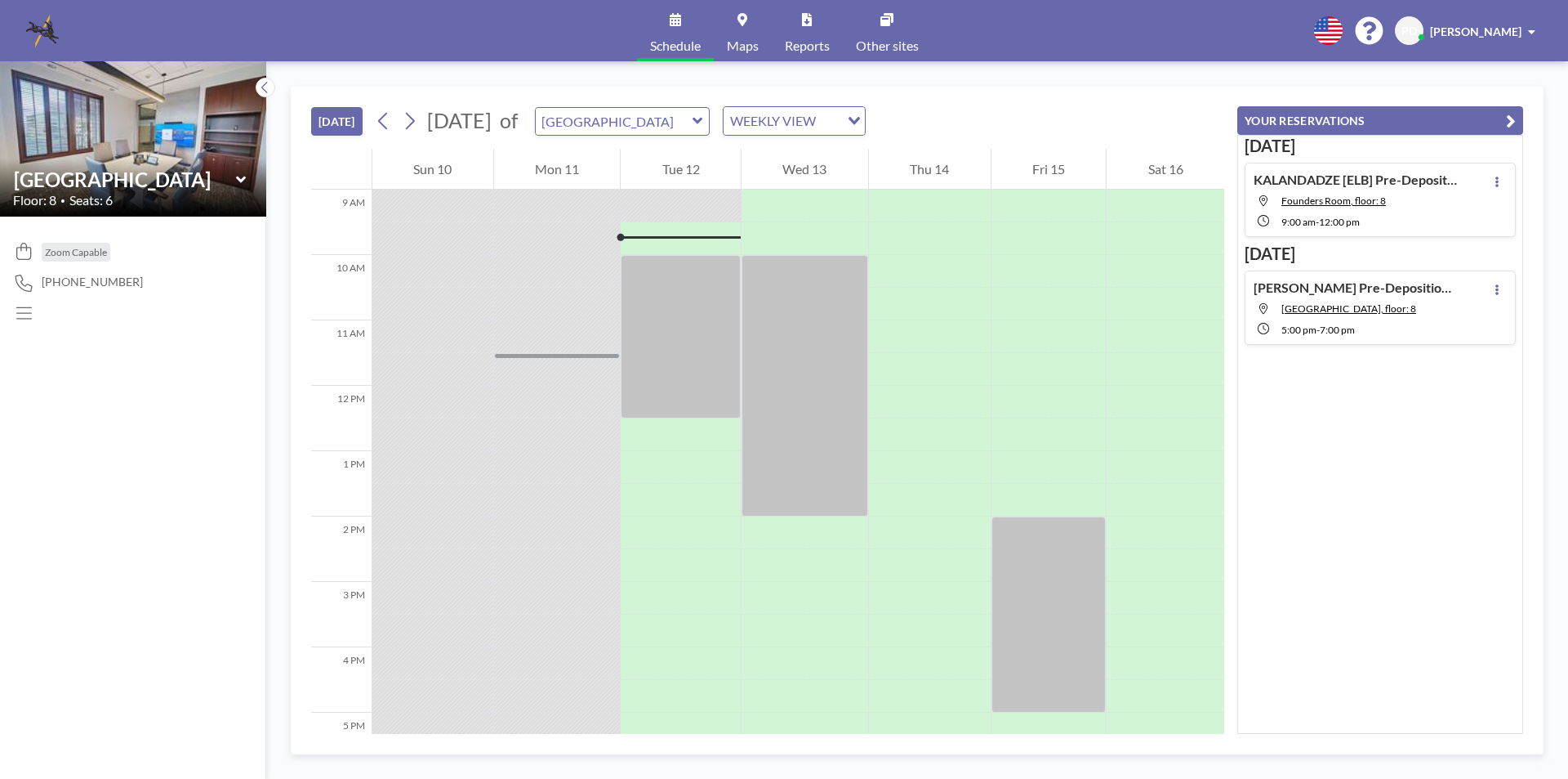
click at [703, 126] on icon at bounding box center [698, 121] width 11 height 16
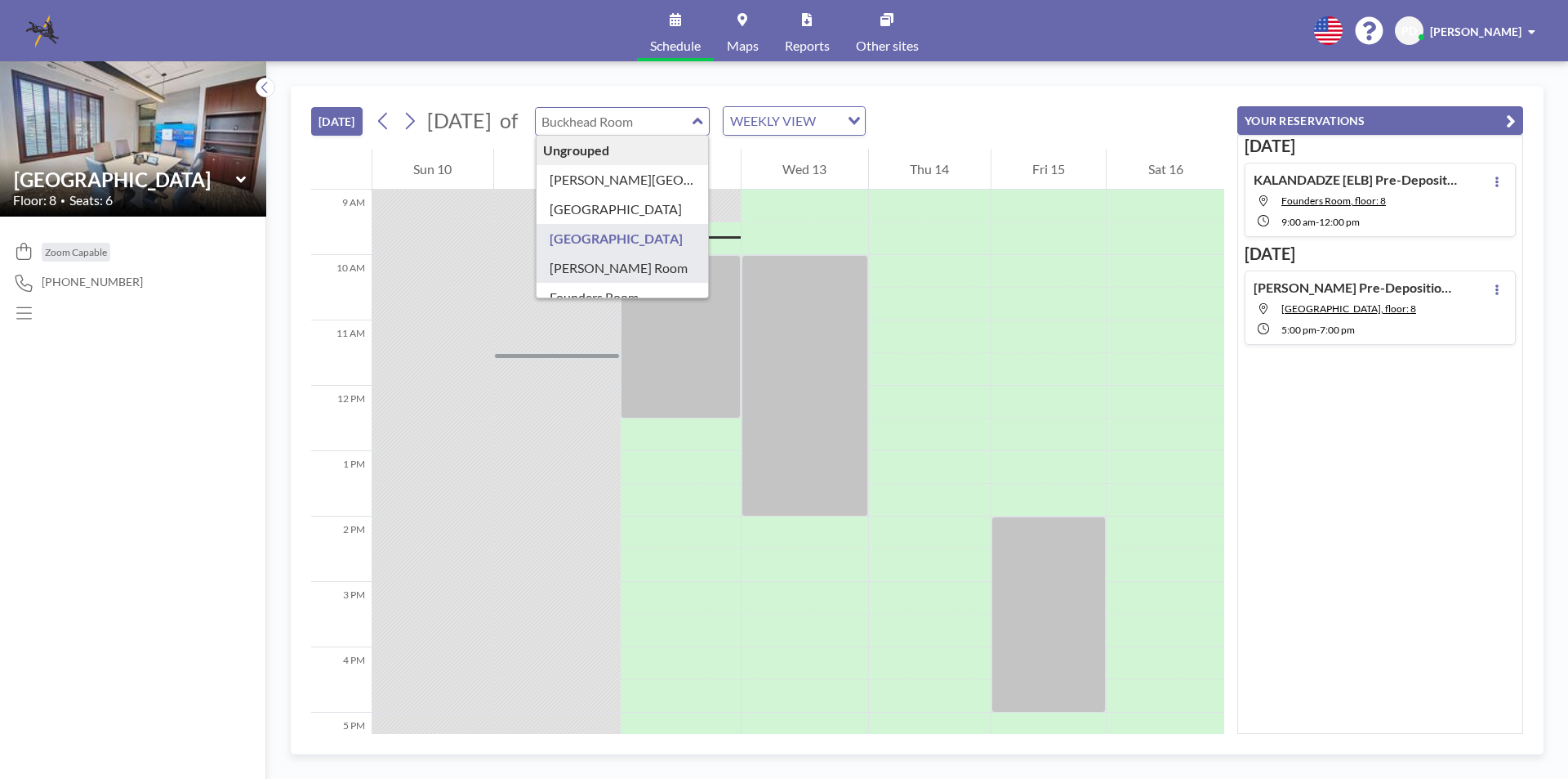
type input "[PERSON_NAME] Room"
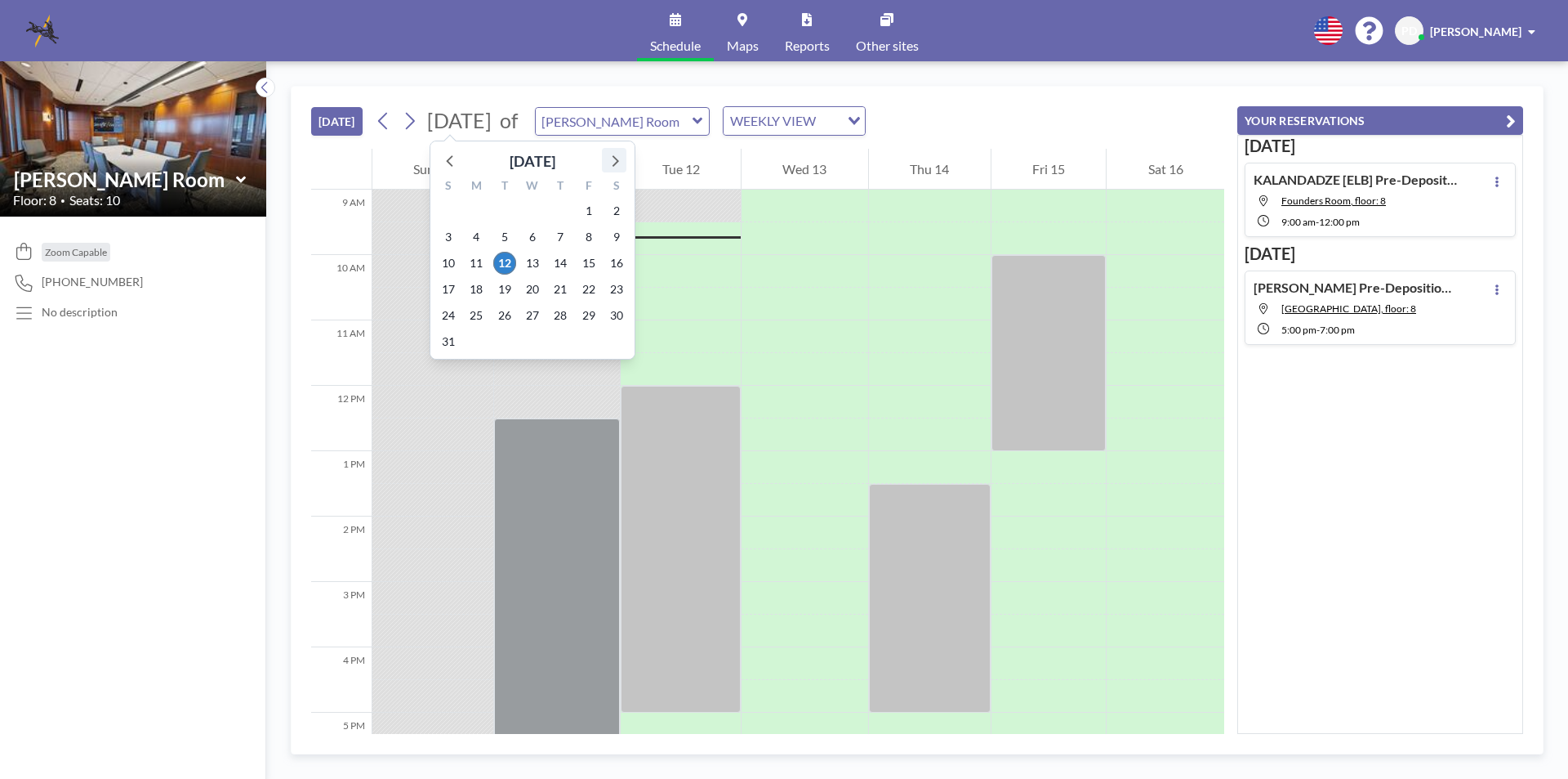
click at [617, 159] on icon at bounding box center [615, 160] width 22 height 22
click at [585, 281] on span "24" at bounding box center [589, 289] width 23 height 23
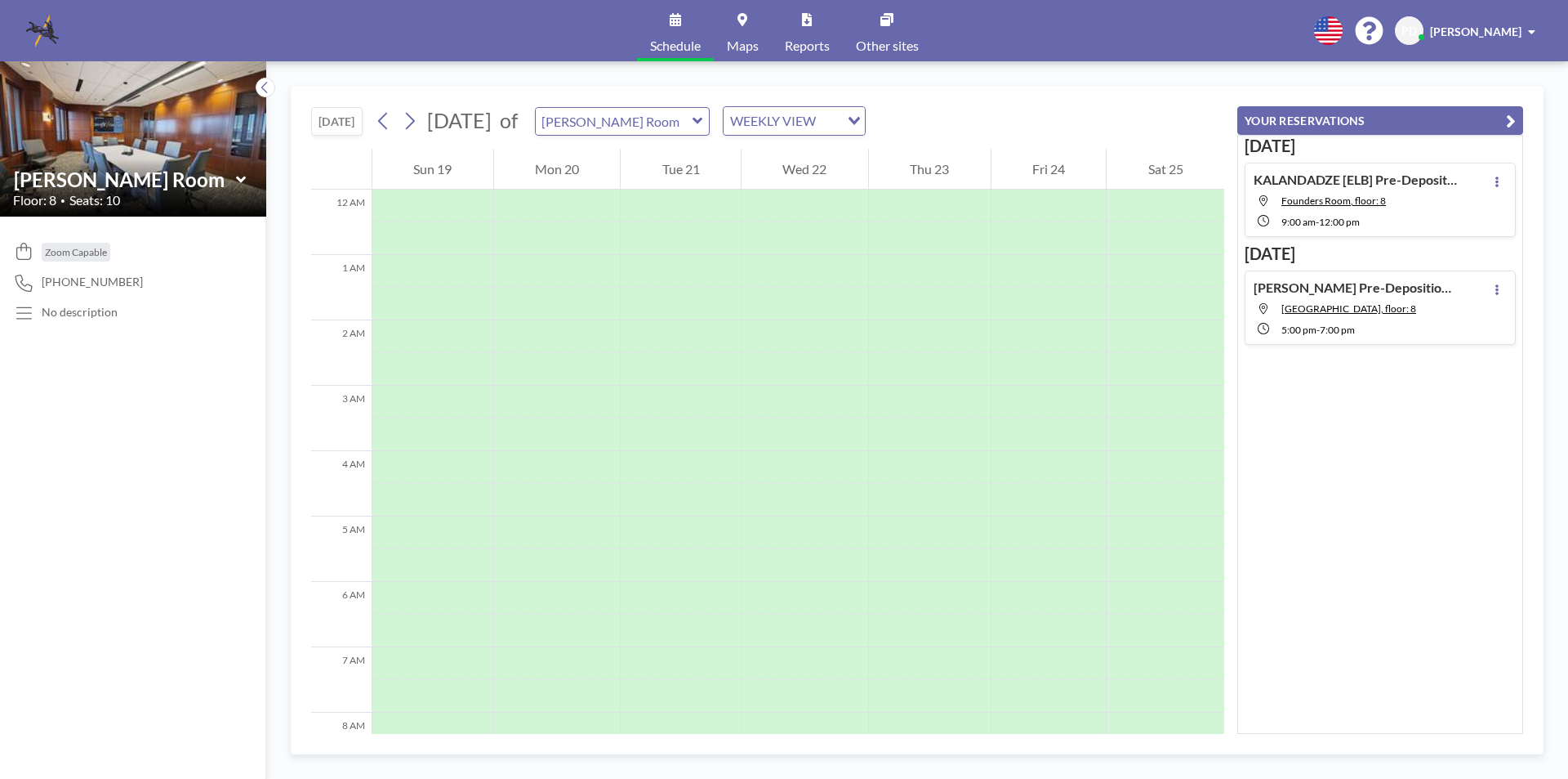
scroll to position [490, 0]
click at [1036, 366] on div at bounding box center [1050, 369] width 115 height 32
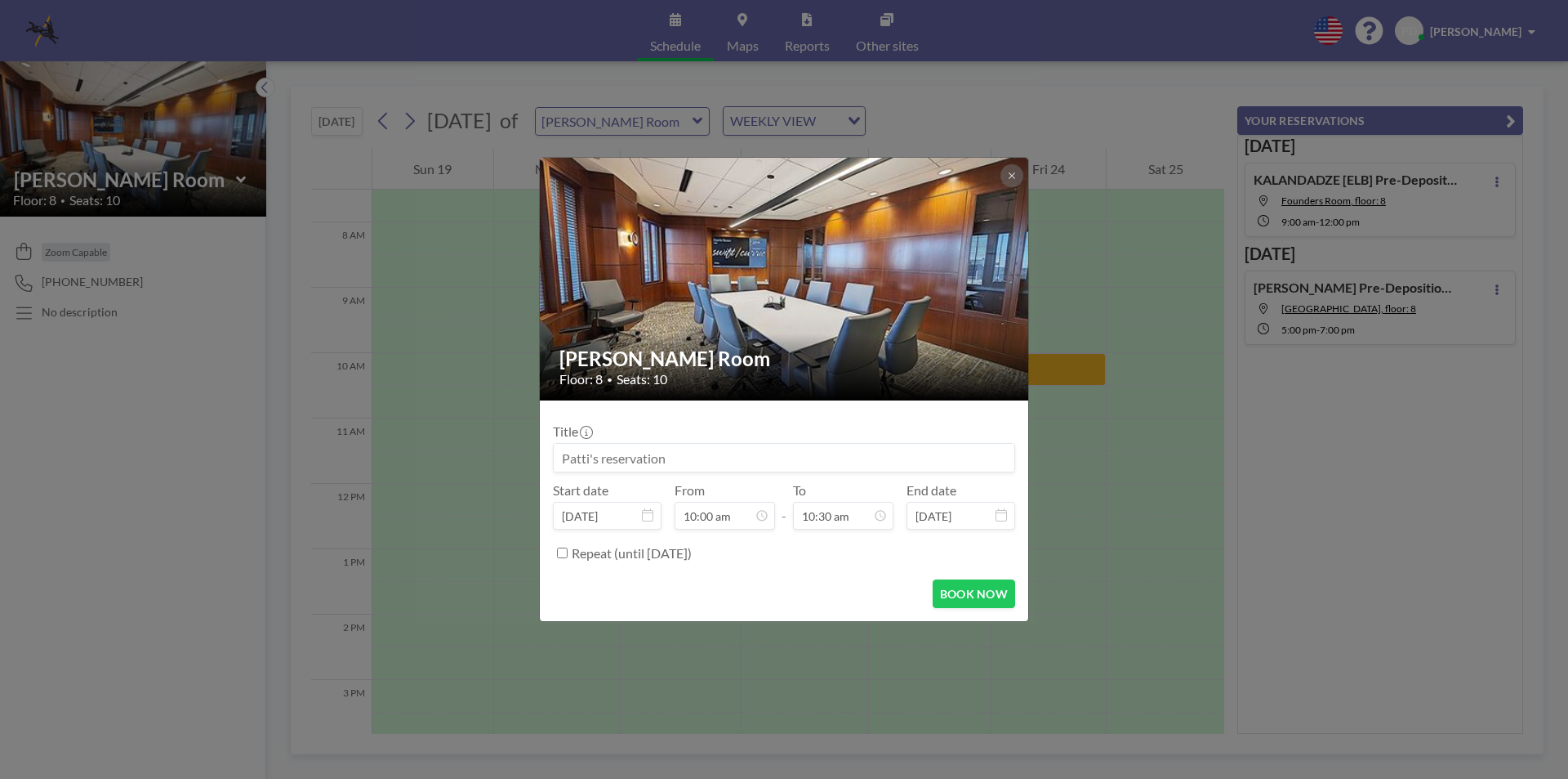
click at [671, 451] on input at bounding box center [784, 457] width 461 height 28
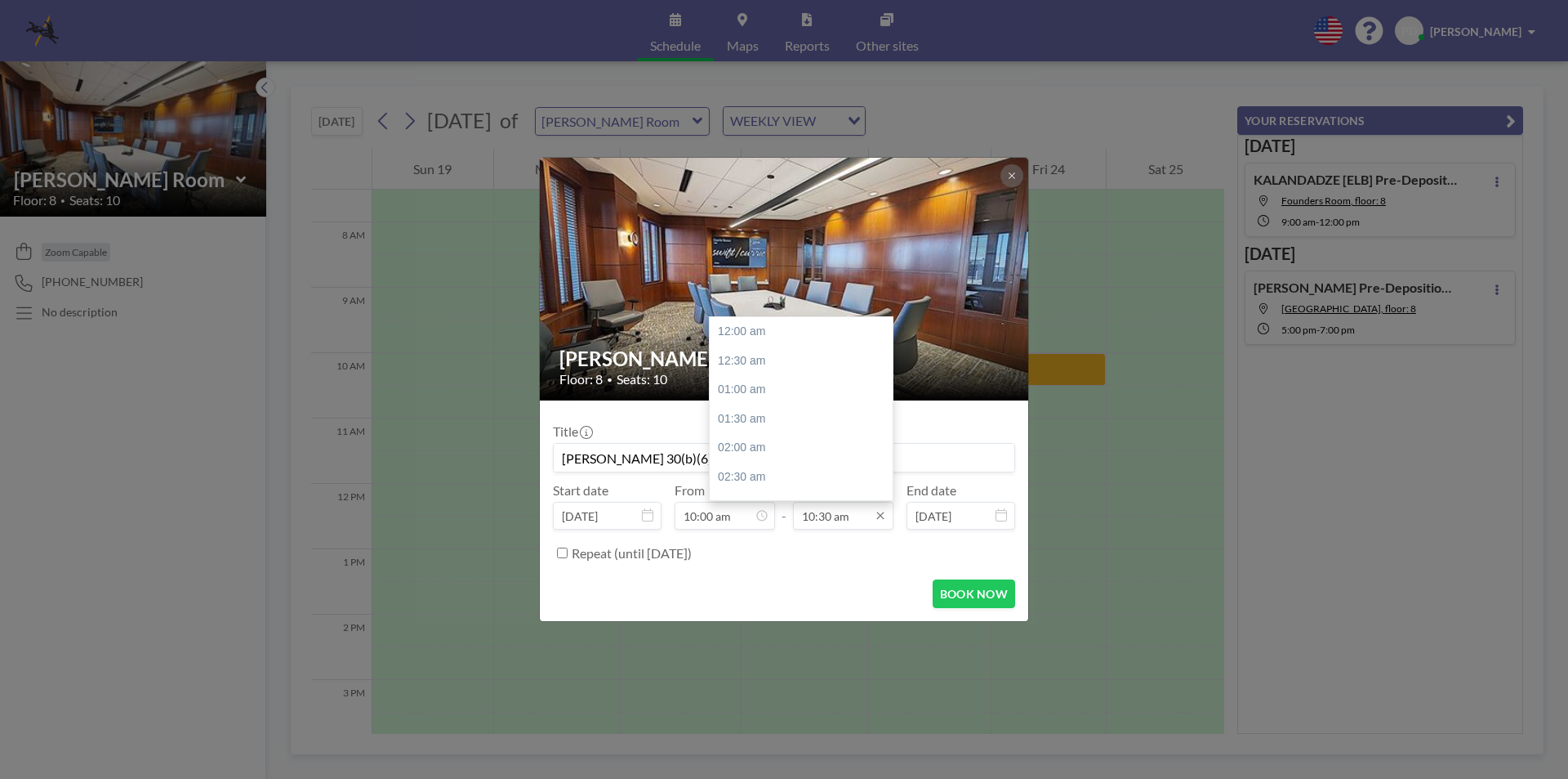
scroll to position [611, 0]
type input "HALL, K. 30(b)(6) Deposition of CGM Trucking"
click at [871, 520] on input "10:30 am" at bounding box center [843, 515] width 101 height 28
drag, startPoint x: 888, startPoint y: 412, endPoint x: 889, endPoint y: 430, distance: 18.0
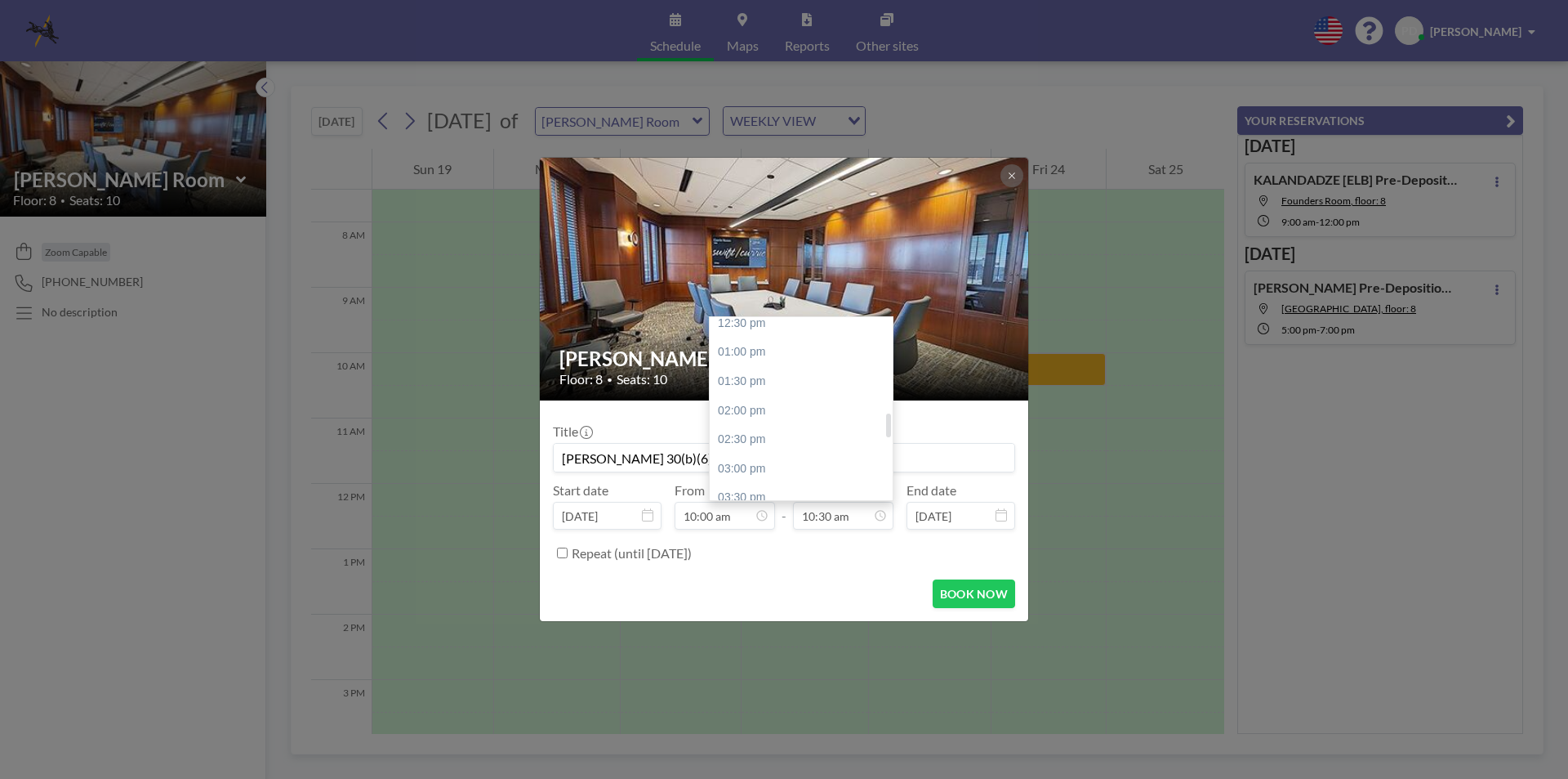
click at [889, 430] on div at bounding box center [888, 425] width 5 height 23
click at [761, 412] on div "02:00 pm" at bounding box center [805, 411] width 191 height 30
type input "02:00 pm"
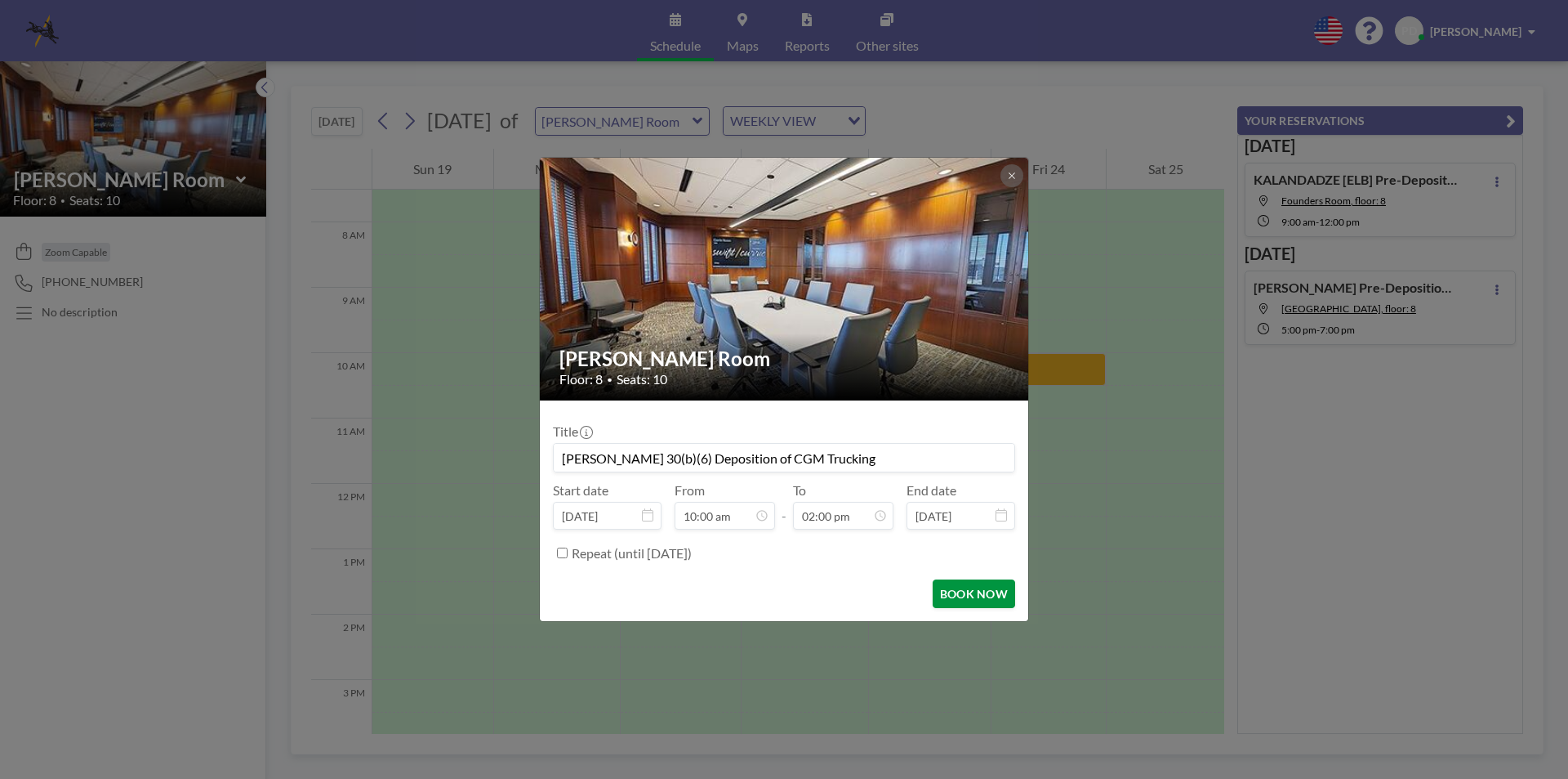
click at [950, 593] on button "BOOK NOW" at bounding box center [974, 593] width 83 height 29
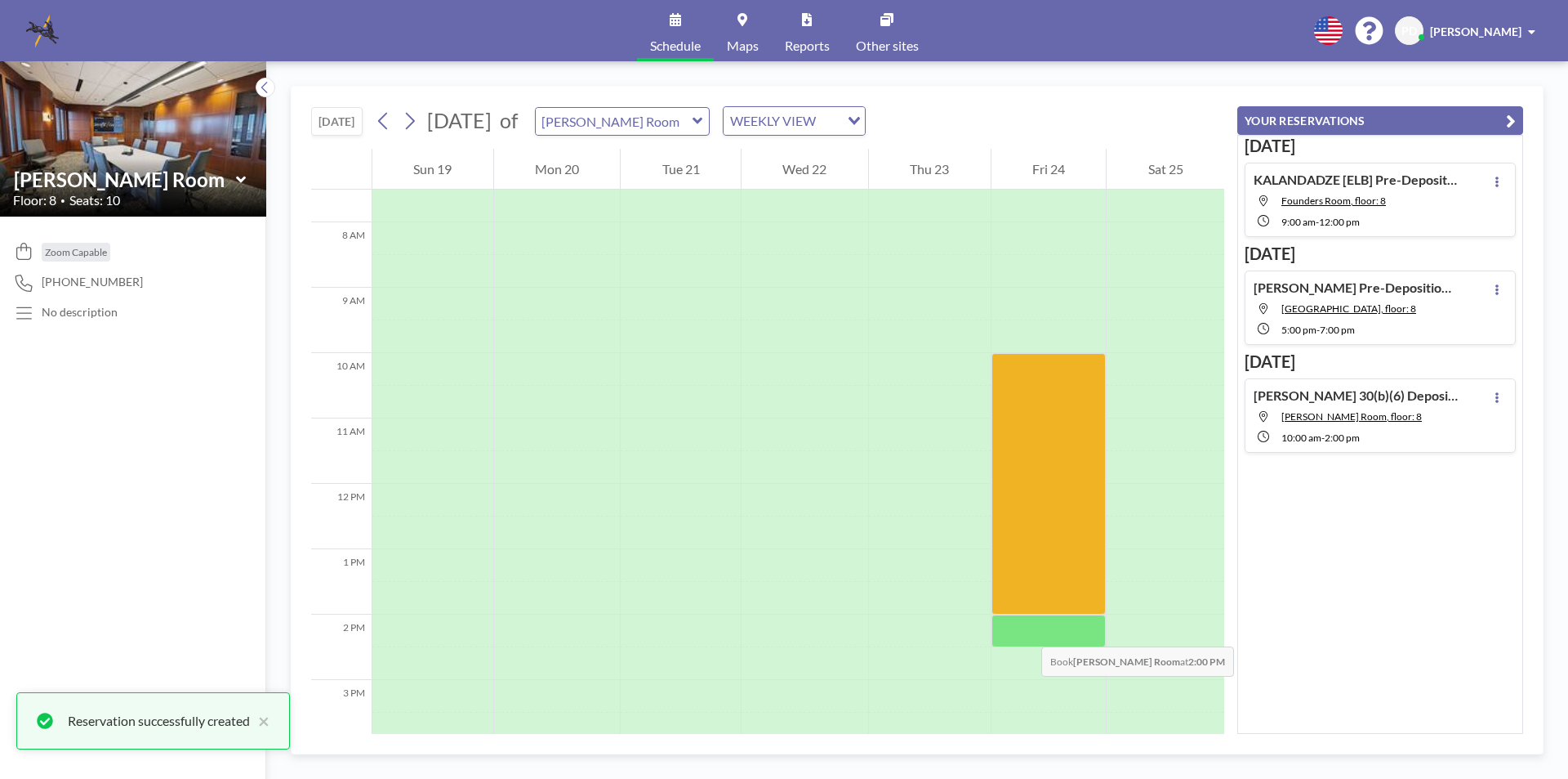
click at [1025, 630] on div at bounding box center [1050, 630] width 115 height 32
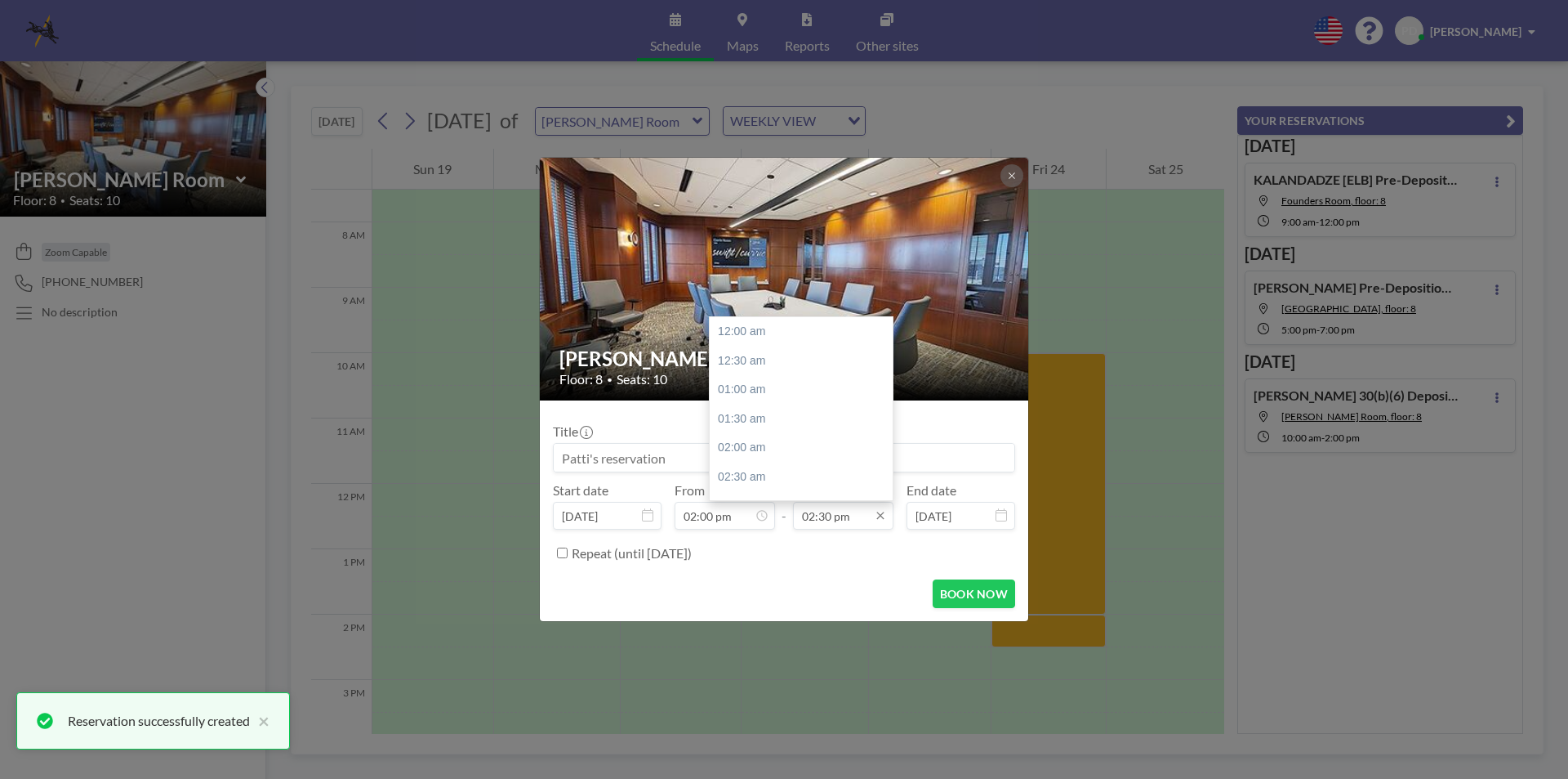
scroll to position [843, 0]
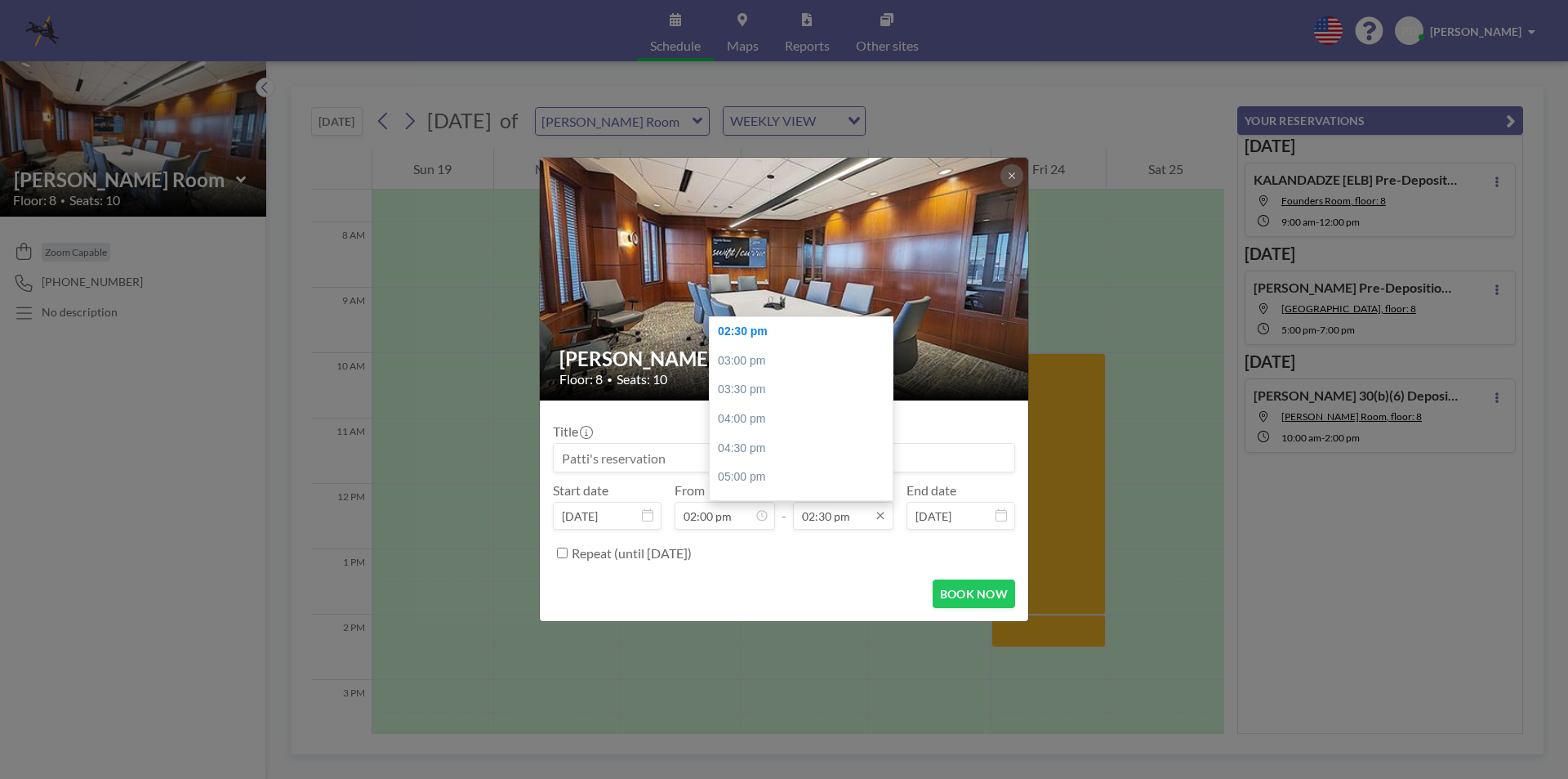
click at [861, 522] on input "02:30 pm" at bounding box center [843, 515] width 101 height 28
click at [754, 423] on div "04:00 pm" at bounding box center [805, 419] width 191 height 30
type input "04:00 pm"
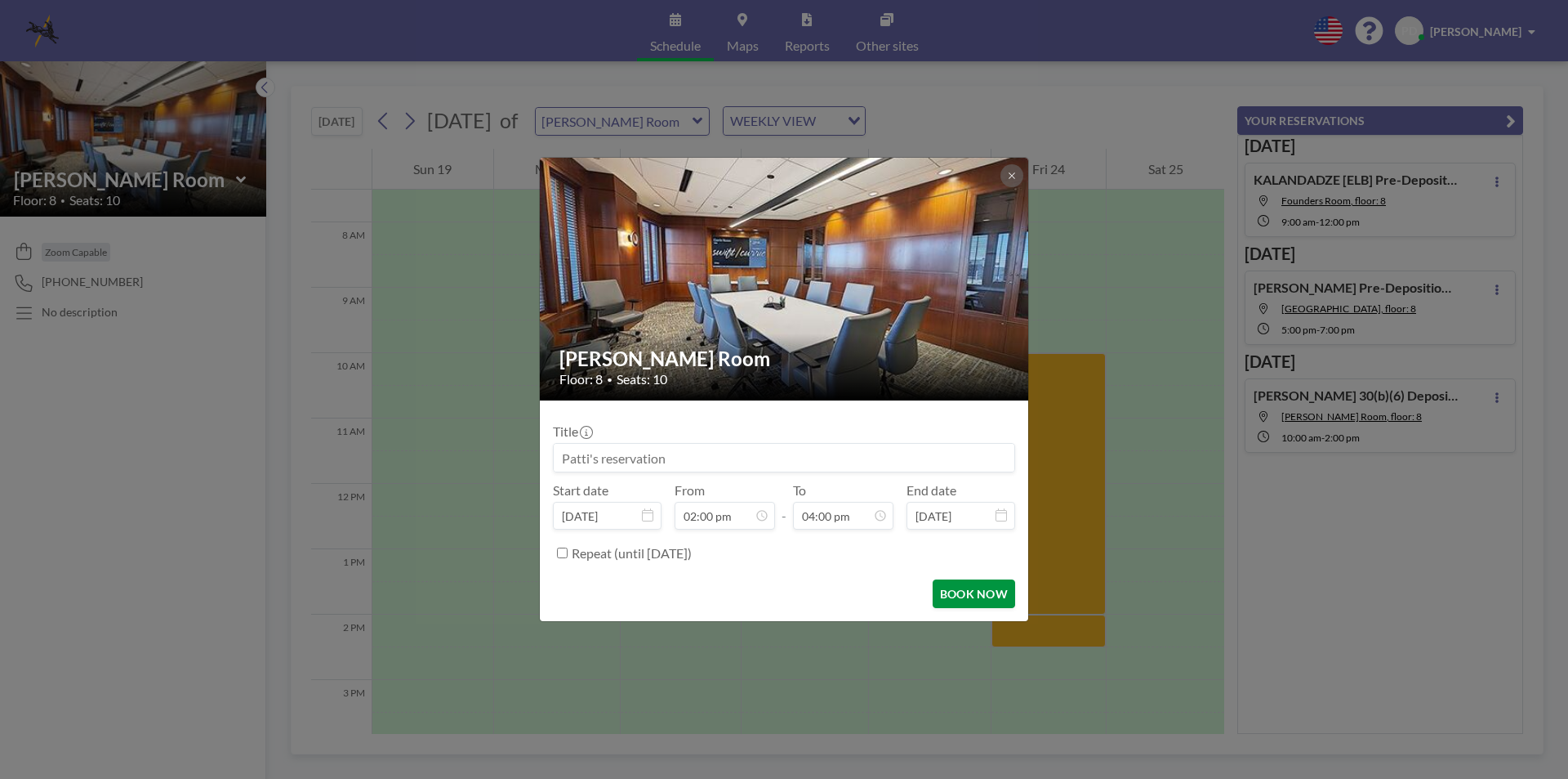
click at [964, 593] on button "BOOK NOW" at bounding box center [974, 593] width 83 height 29
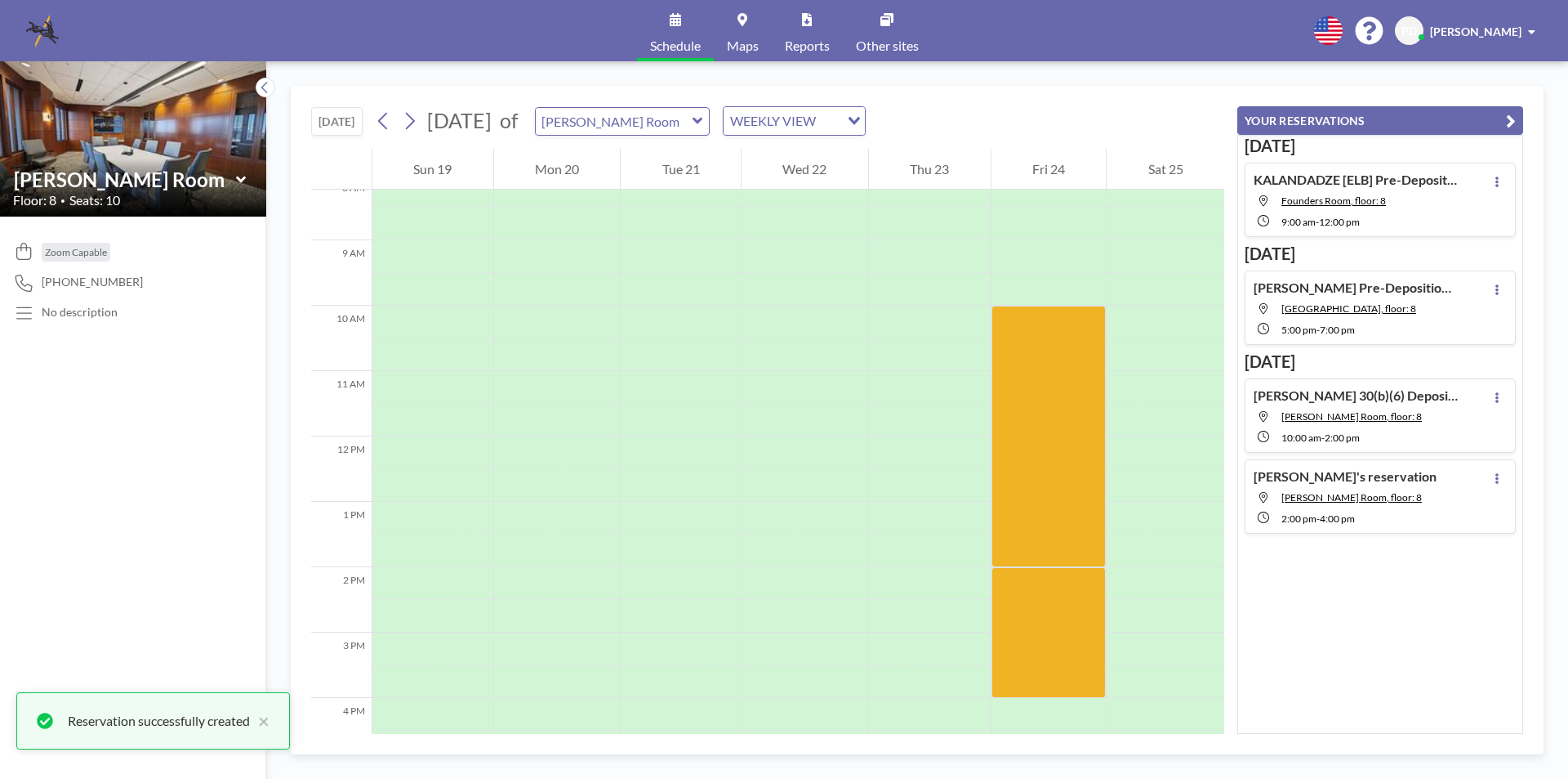
scroll to position [566, 0]
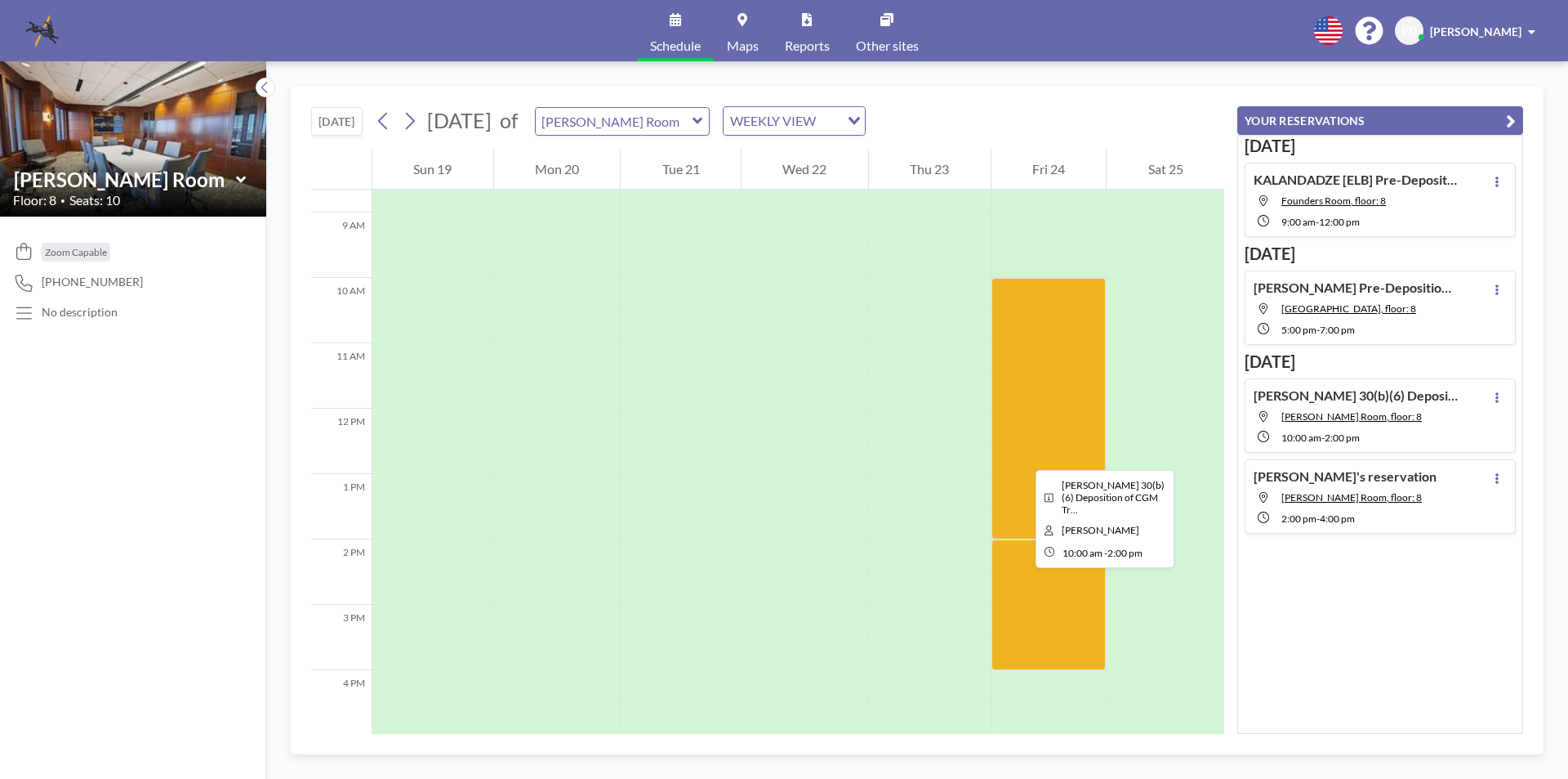
click at [1023, 455] on div at bounding box center [1050, 409] width 115 height 261
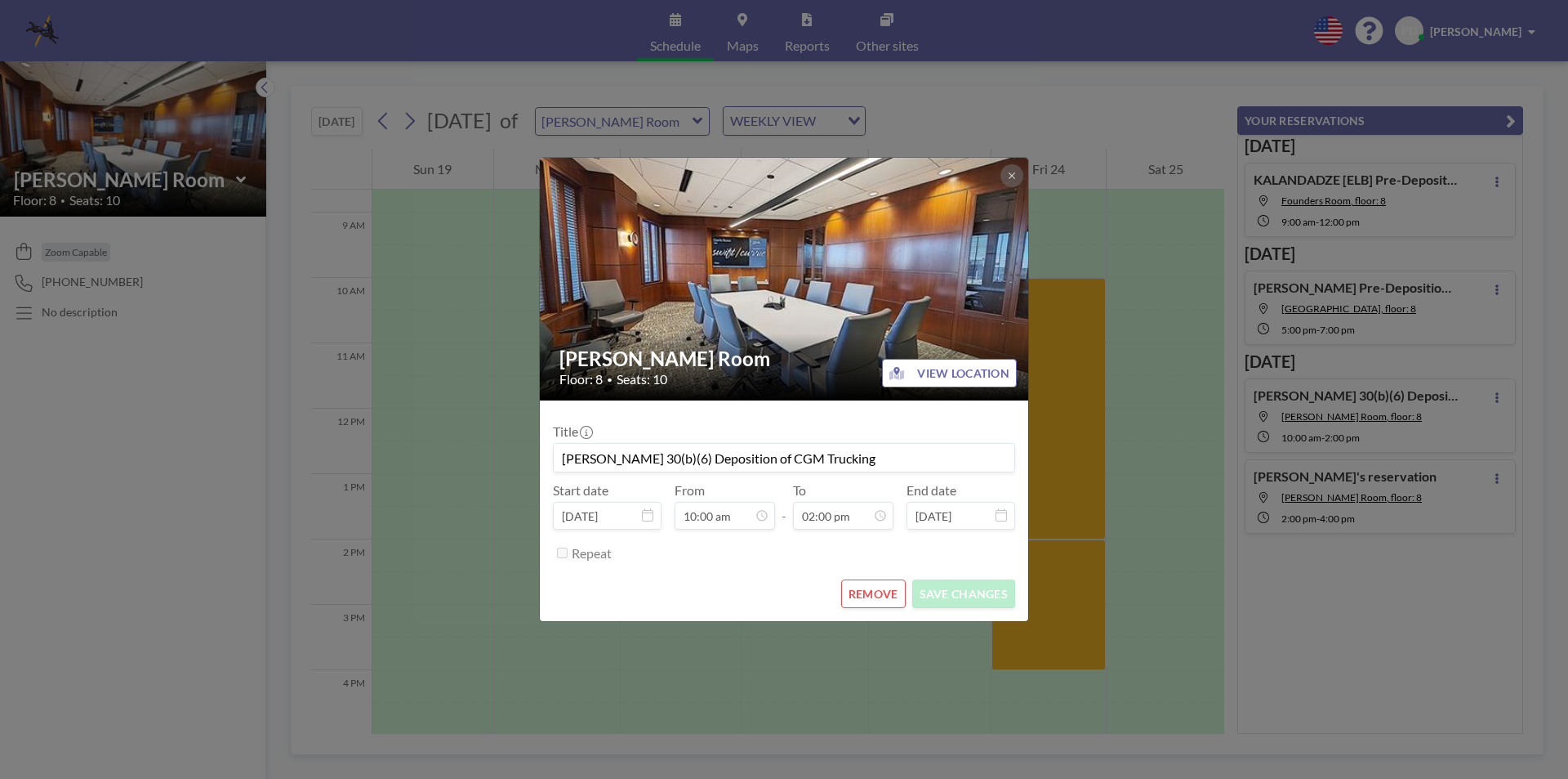
click at [1023, 455] on form "Title HALL, K. 30(b)(6) Deposition of CGM Trucking Start date Oct 24, 2025 From…" at bounding box center [784, 511] width 489 height 221
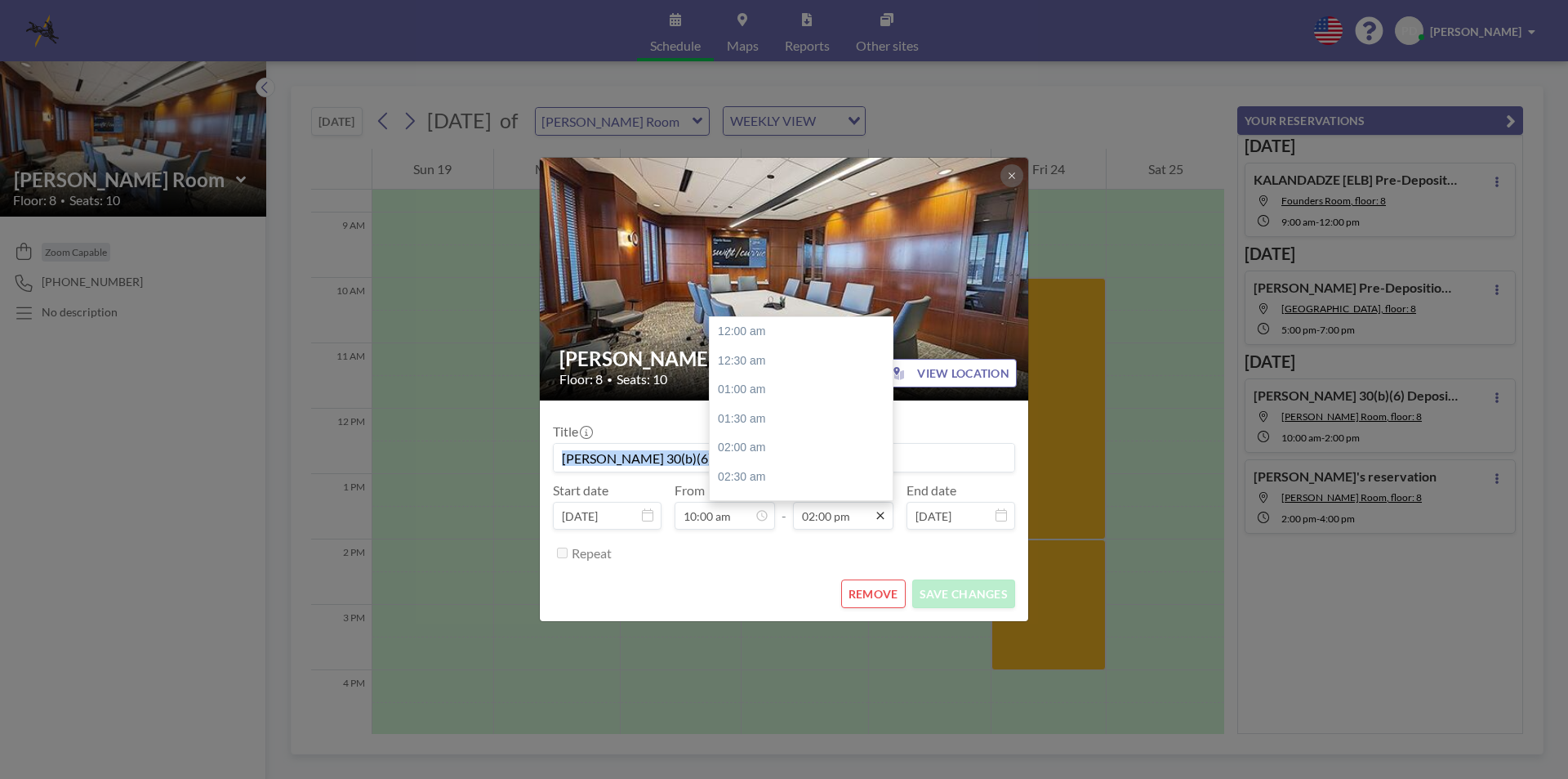
scroll to position [815, 0]
click at [860, 514] on input "02:00 pm" at bounding box center [843, 515] width 101 height 28
type input "05:00 pm"
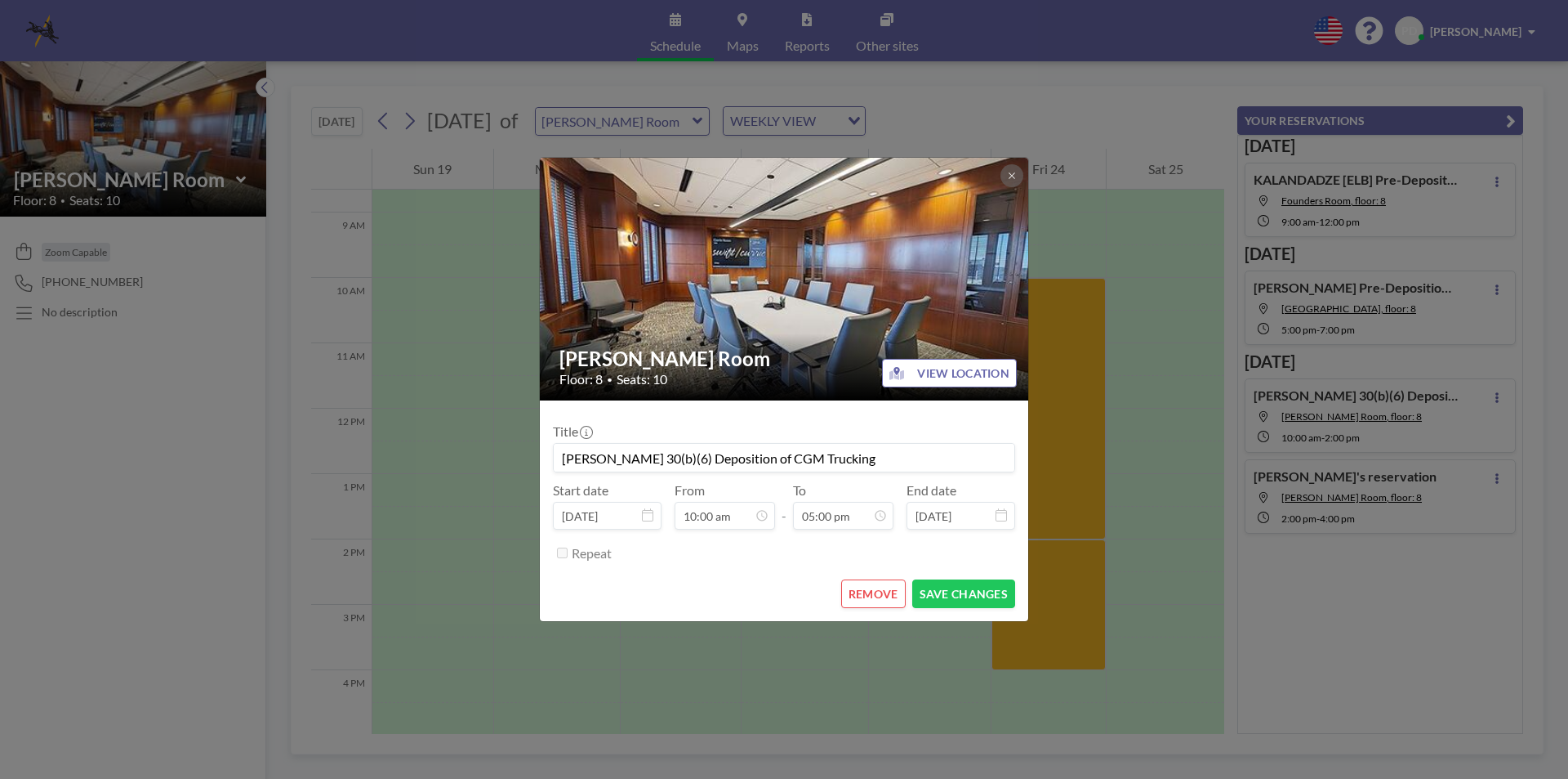
click at [859, 457] on input "HALL, K. 30(b)(6) Deposition of CGM Trucking" at bounding box center [784, 457] width 461 height 28
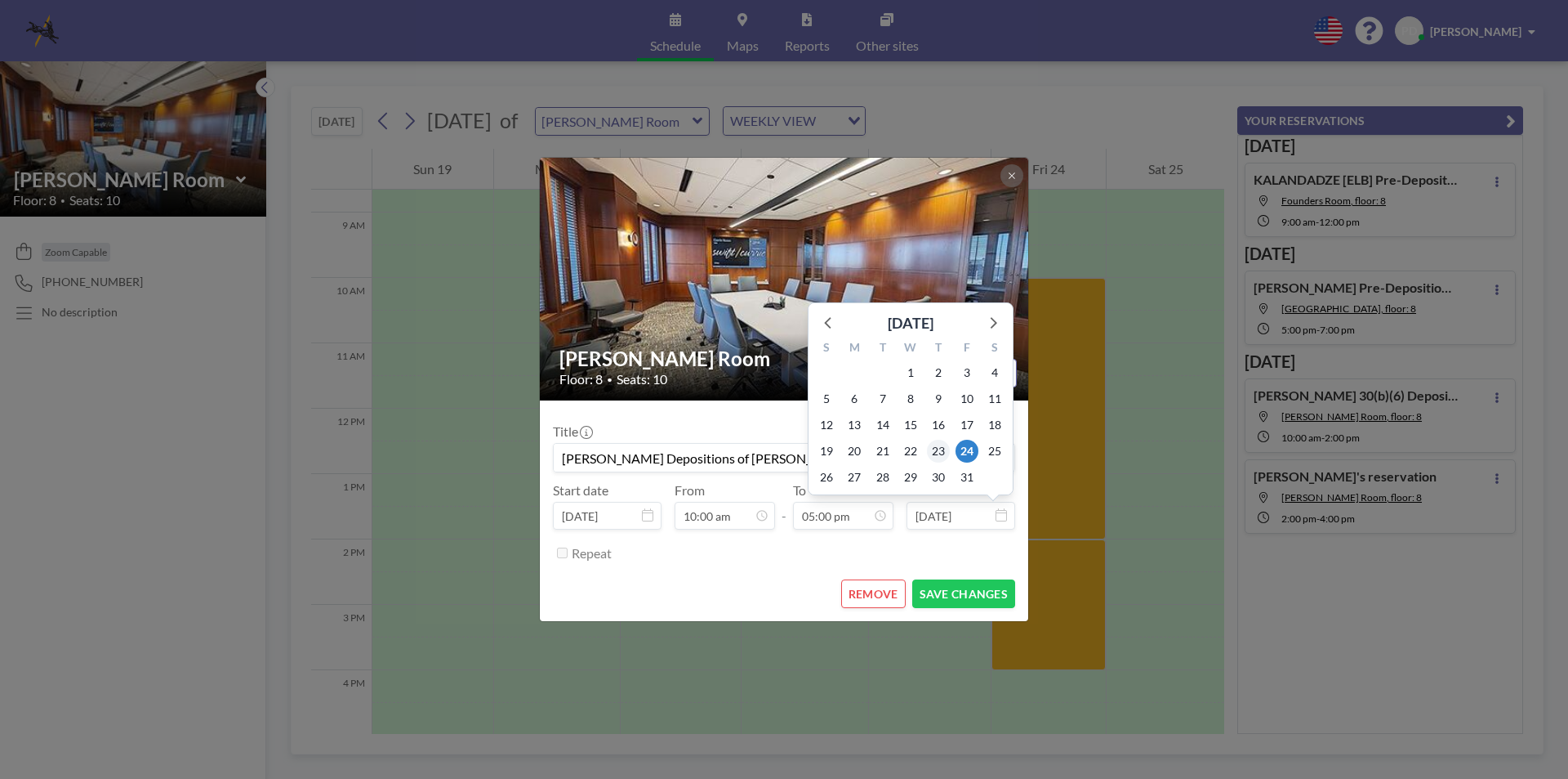
type input "HALL, K. Depositions of Chaviano Leonides & CGM Trucking"
click at [949, 450] on span "23" at bounding box center [938, 450] width 23 height 23
click at [951, 521] on input "Oct 23, 2025" at bounding box center [960, 515] width 109 height 28
click at [973, 456] on span "24" at bounding box center [967, 450] width 23 height 23
type input "Oct 24, 2025"
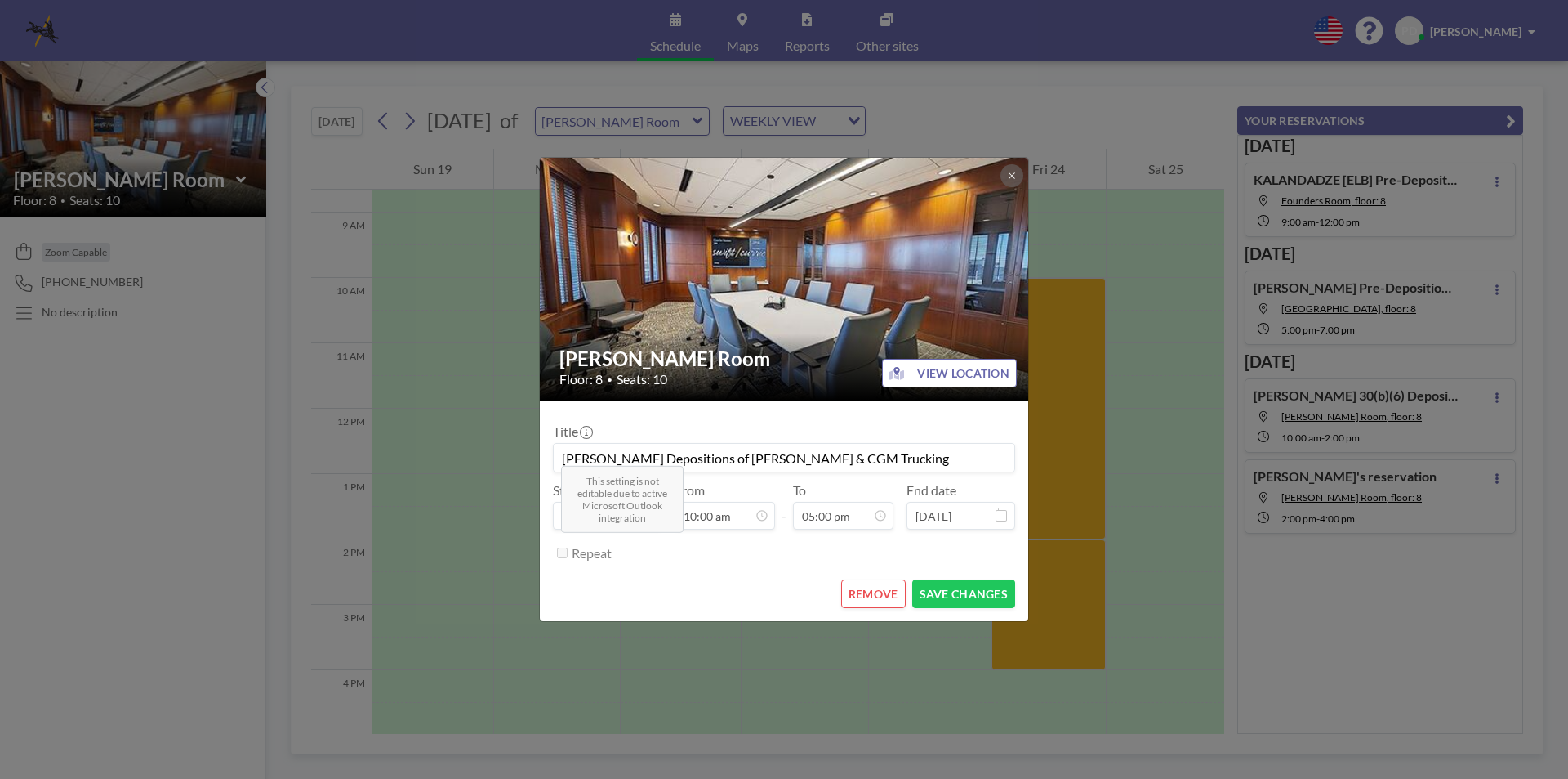
scroll to position [582, 0]
click at [930, 591] on button "SAVE CHANGES" at bounding box center [964, 593] width 103 height 29
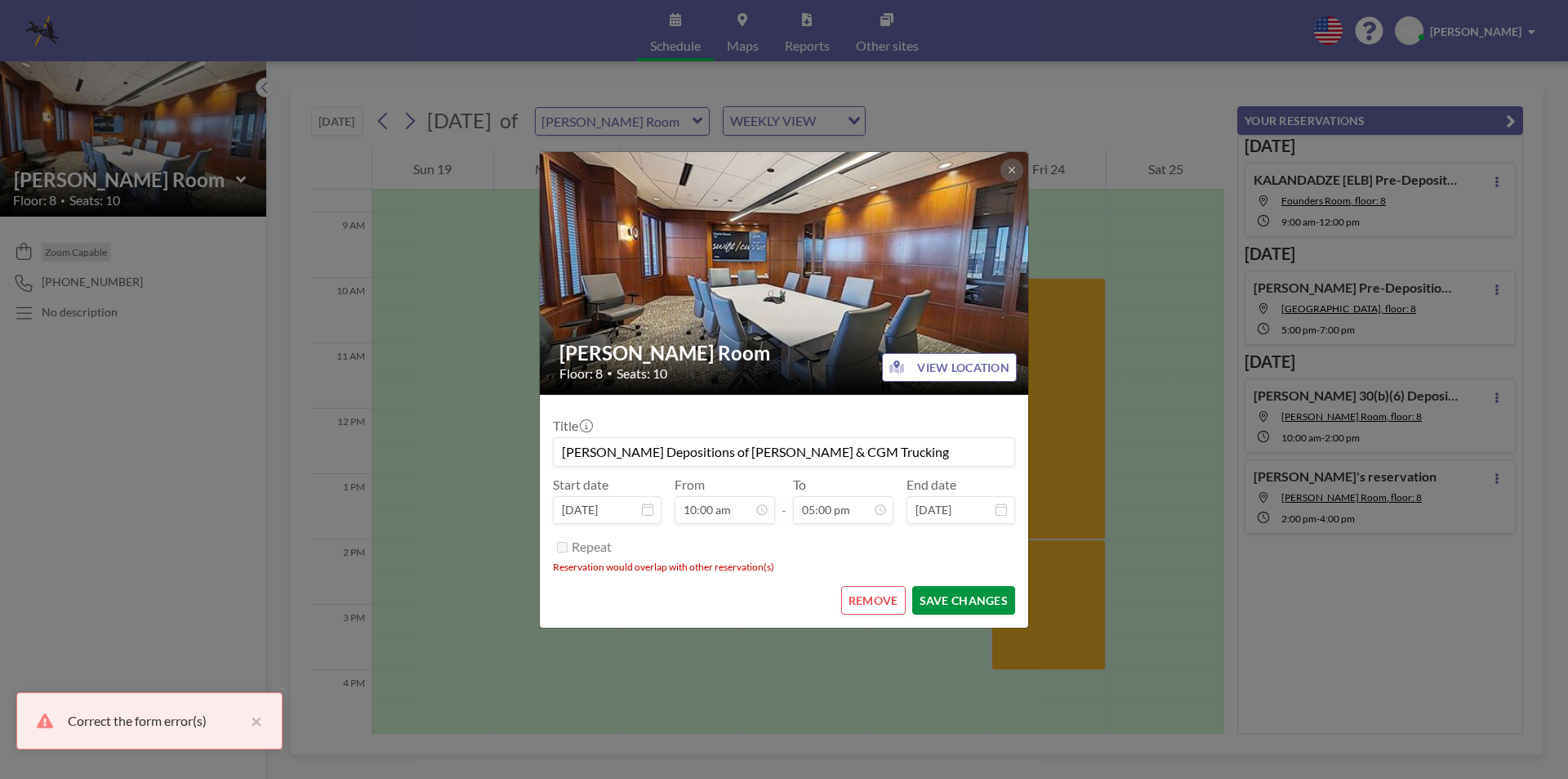
click at [930, 597] on button "SAVE CHANGES" at bounding box center [964, 601] width 103 height 29
click at [1080, 584] on div "Currie Room Floor: 8 • Seats: 10 VIEW LOCATION Title HALL, K. Depositions of Ch…" at bounding box center [784, 389] width 1568 height 779
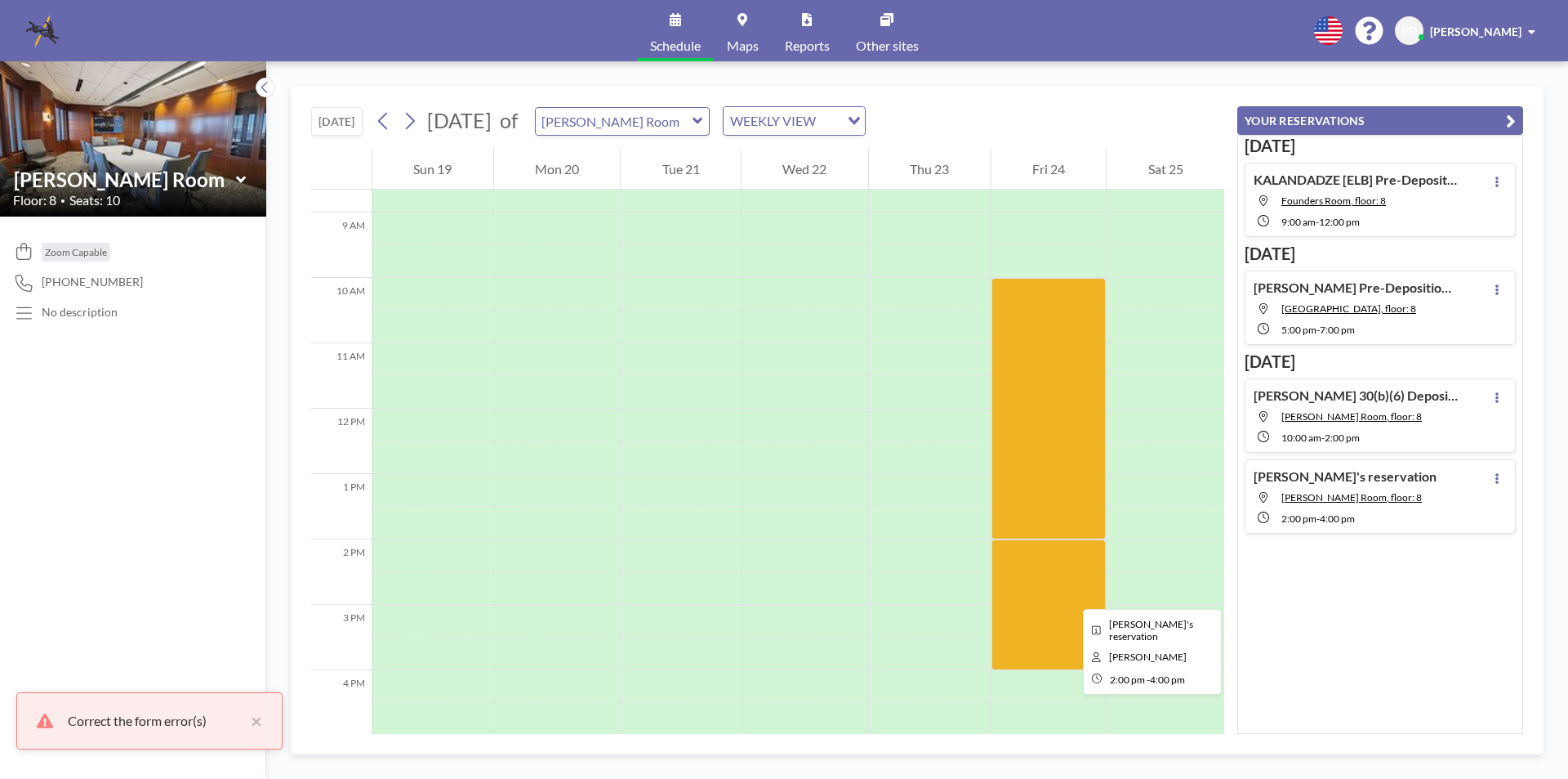
click at [1070, 594] on div at bounding box center [1050, 604] width 115 height 131
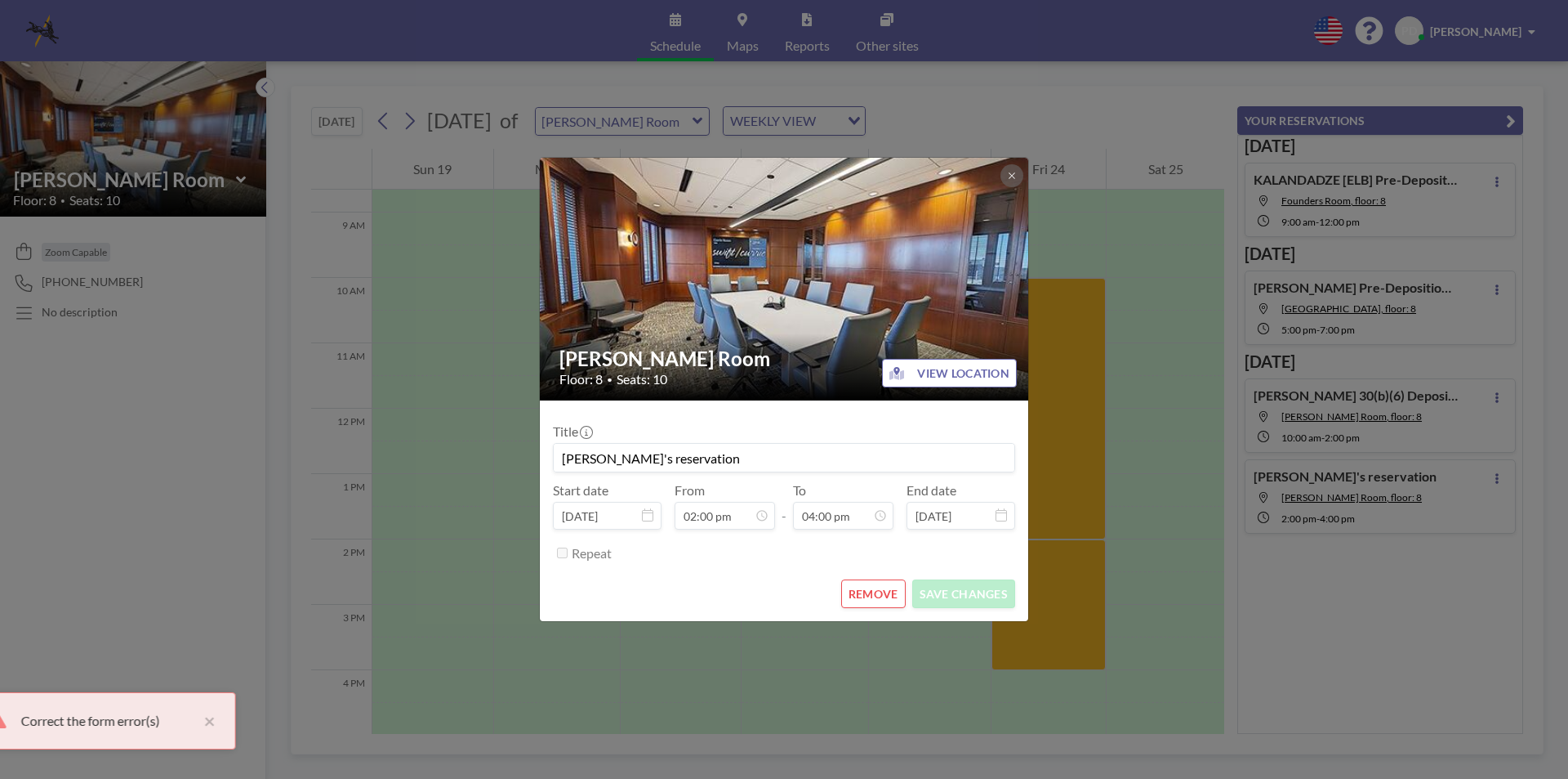
click at [877, 590] on button "REMOVE" at bounding box center [874, 593] width 65 height 29
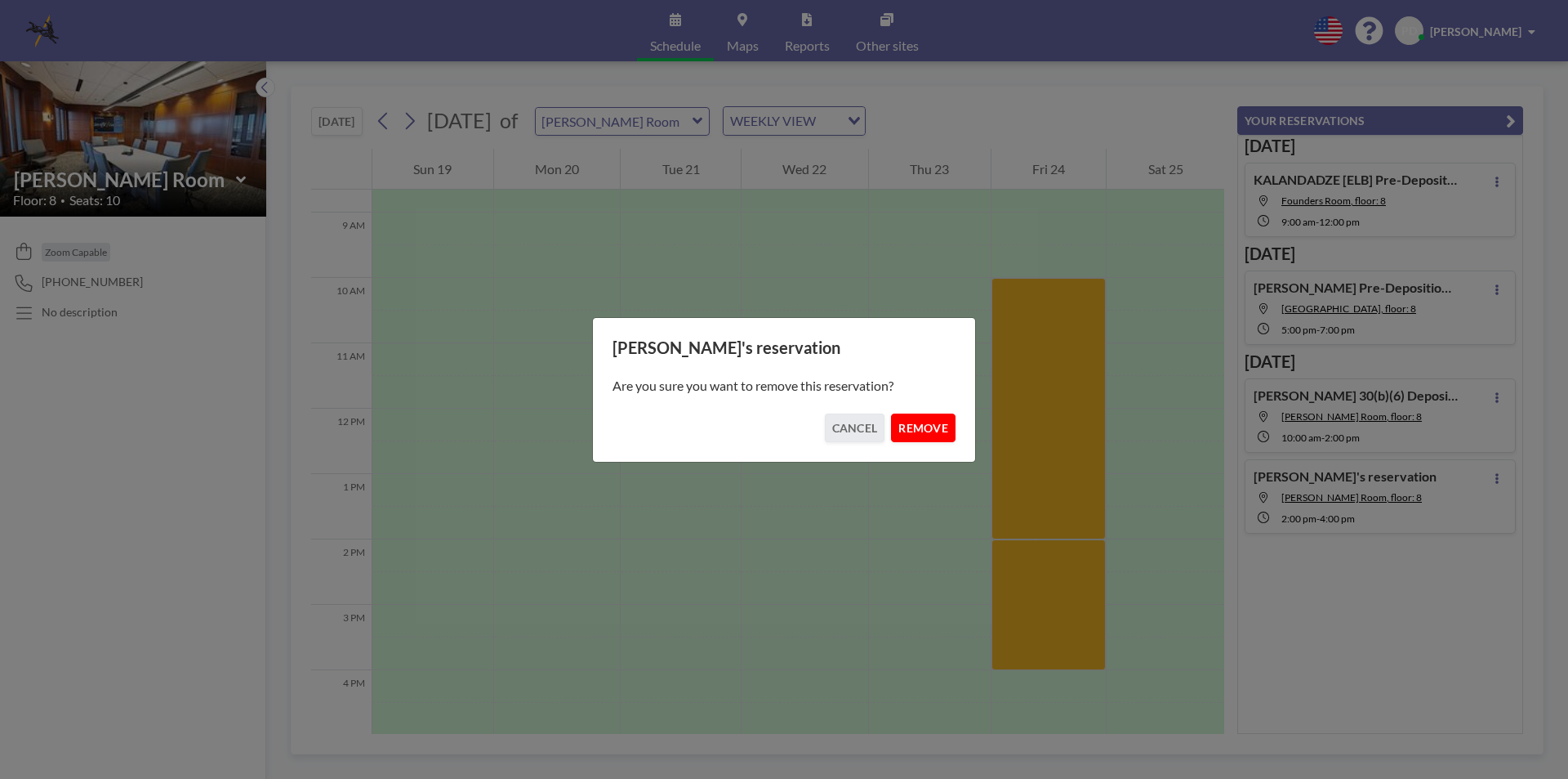
click at [916, 430] on button "REMOVE" at bounding box center [924, 428] width 65 height 29
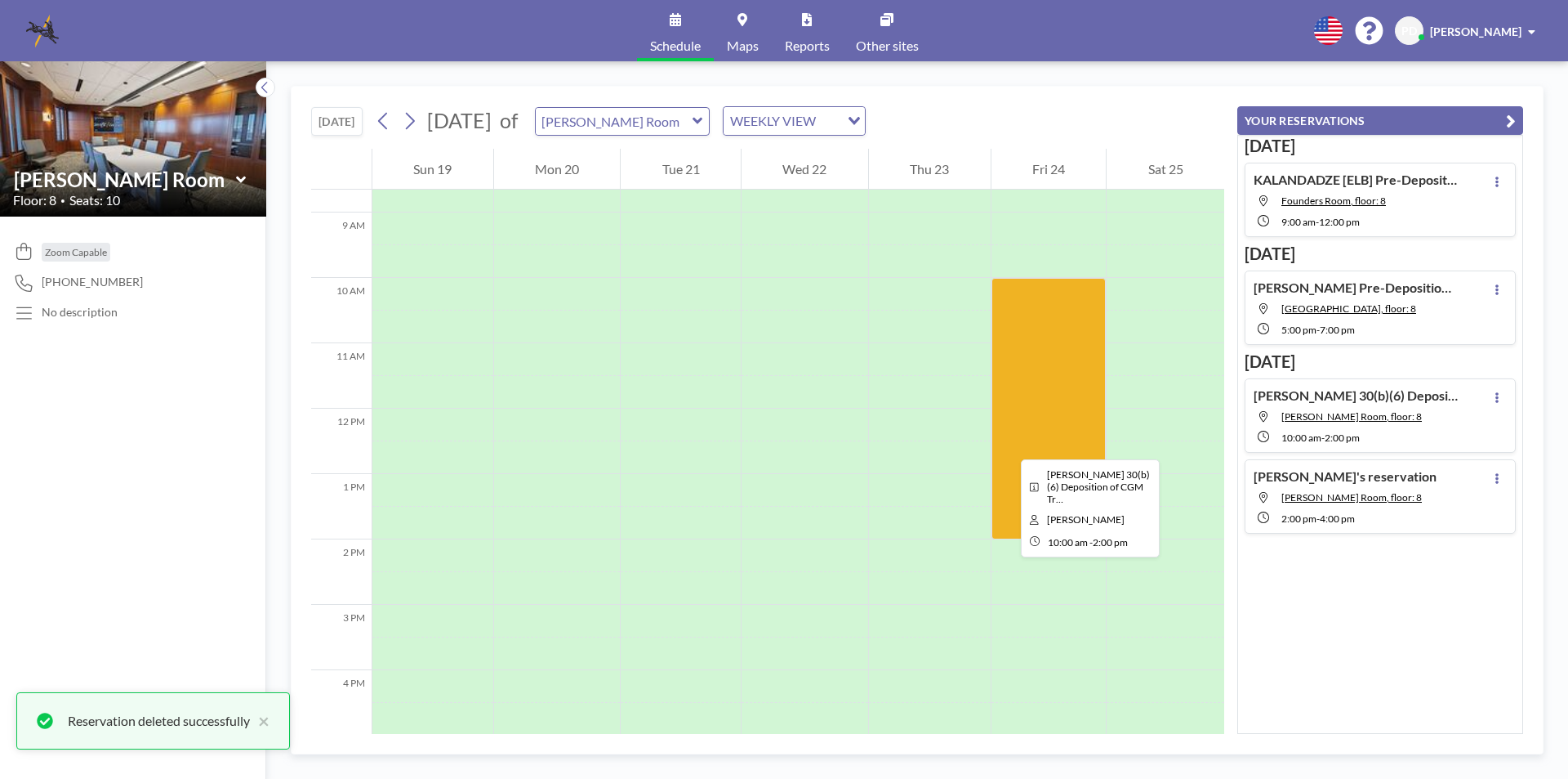
click at [1008, 445] on div at bounding box center [1050, 409] width 115 height 261
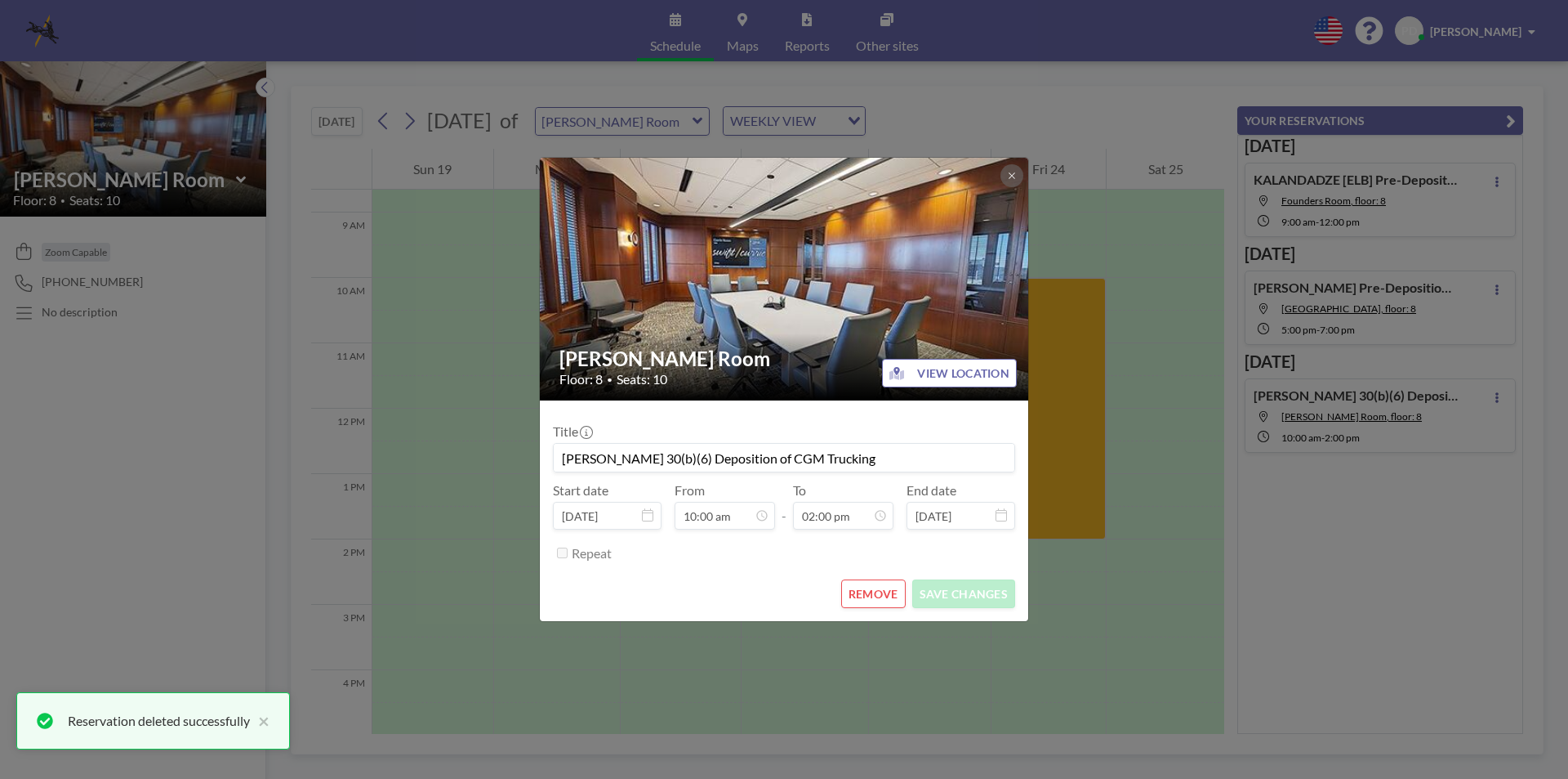
click at [1008, 445] on input "HALL, K. 30(b)(6) Deposition of CGM Trucking" at bounding box center [784, 457] width 461 height 28
drag, startPoint x: 660, startPoint y: 458, endPoint x: 620, endPoint y: 458, distance: 40.0
click at [620, 458] on input "HALL, K. 30(b)(6) Deposition of CGM Trucking" at bounding box center [784, 457] width 461 height 28
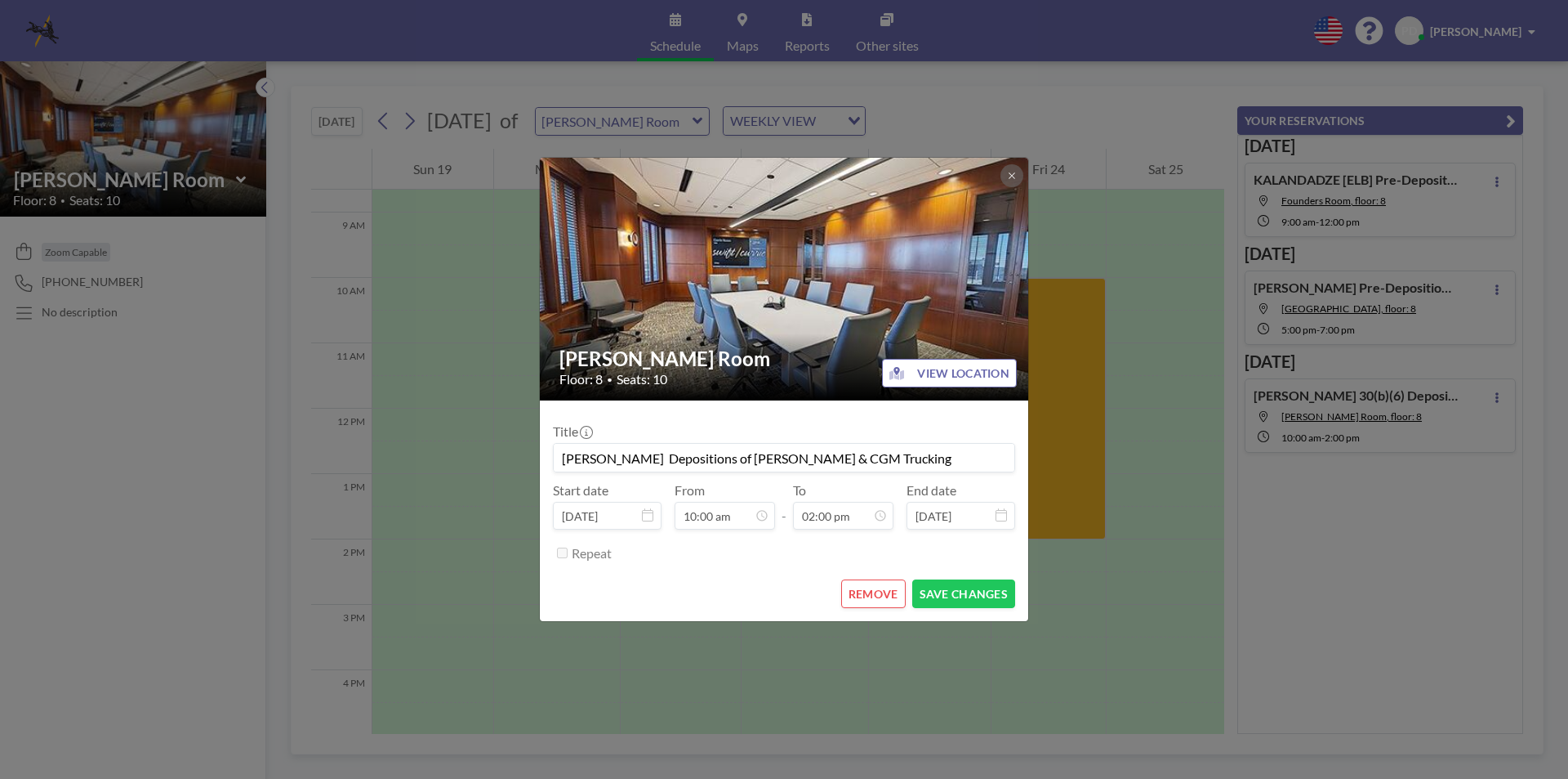
scroll to position [815, 0]
type input "HALL, K. Depositions of Chaviano Leonides & CGM Trucking"
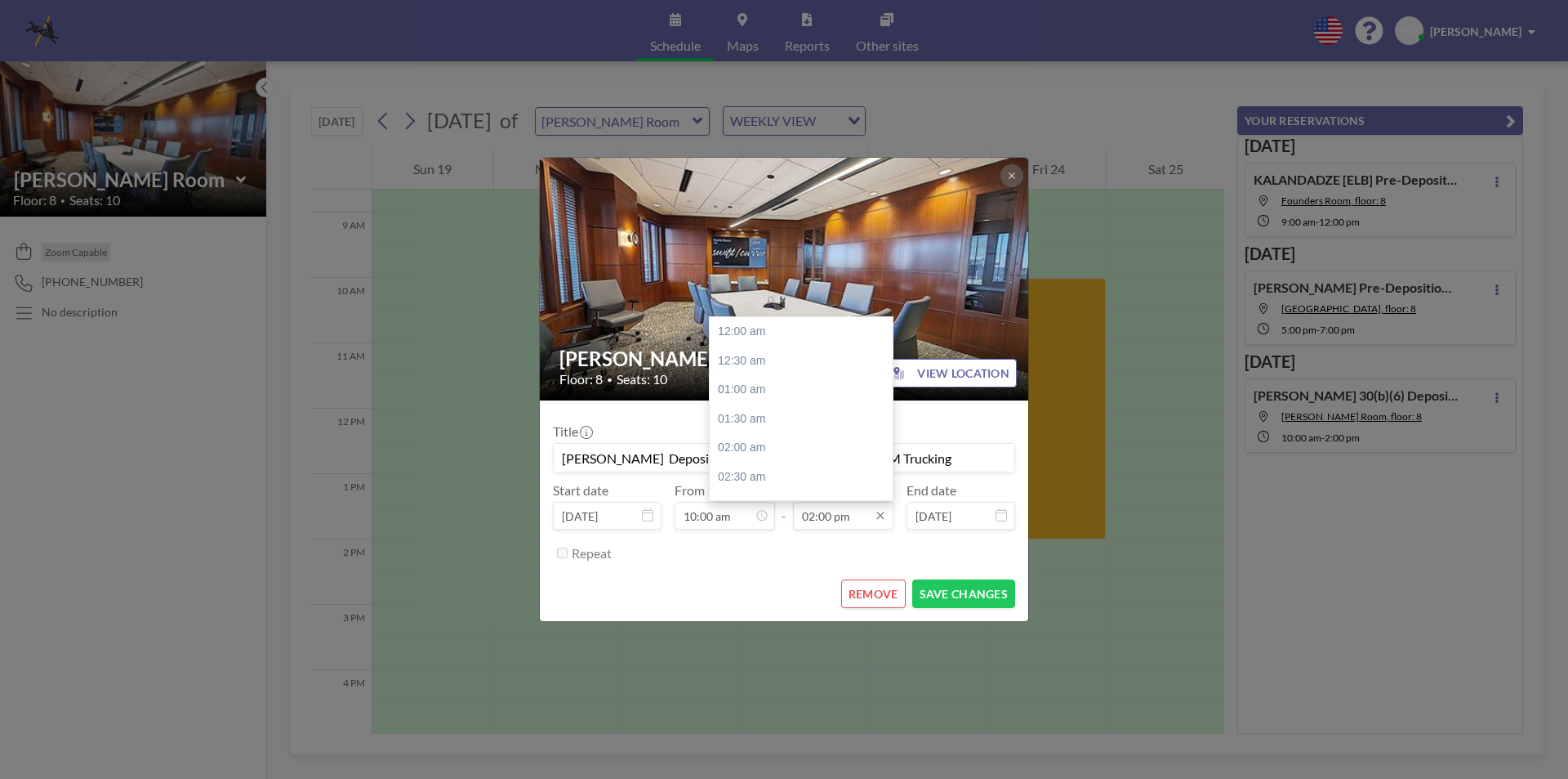
click at [887, 519] on input "02:00 pm" at bounding box center [843, 515] width 101 height 28
drag, startPoint x: 888, startPoint y: 437, endPoint x: 888, endPoint y: 456, distance: 19.0
click at [888, 456] on div at bounding box center [888, 452] width 5 height 23
click at [743, 379] on div "05:00 pm" at bounding box center [805, 372] width 191 height 30
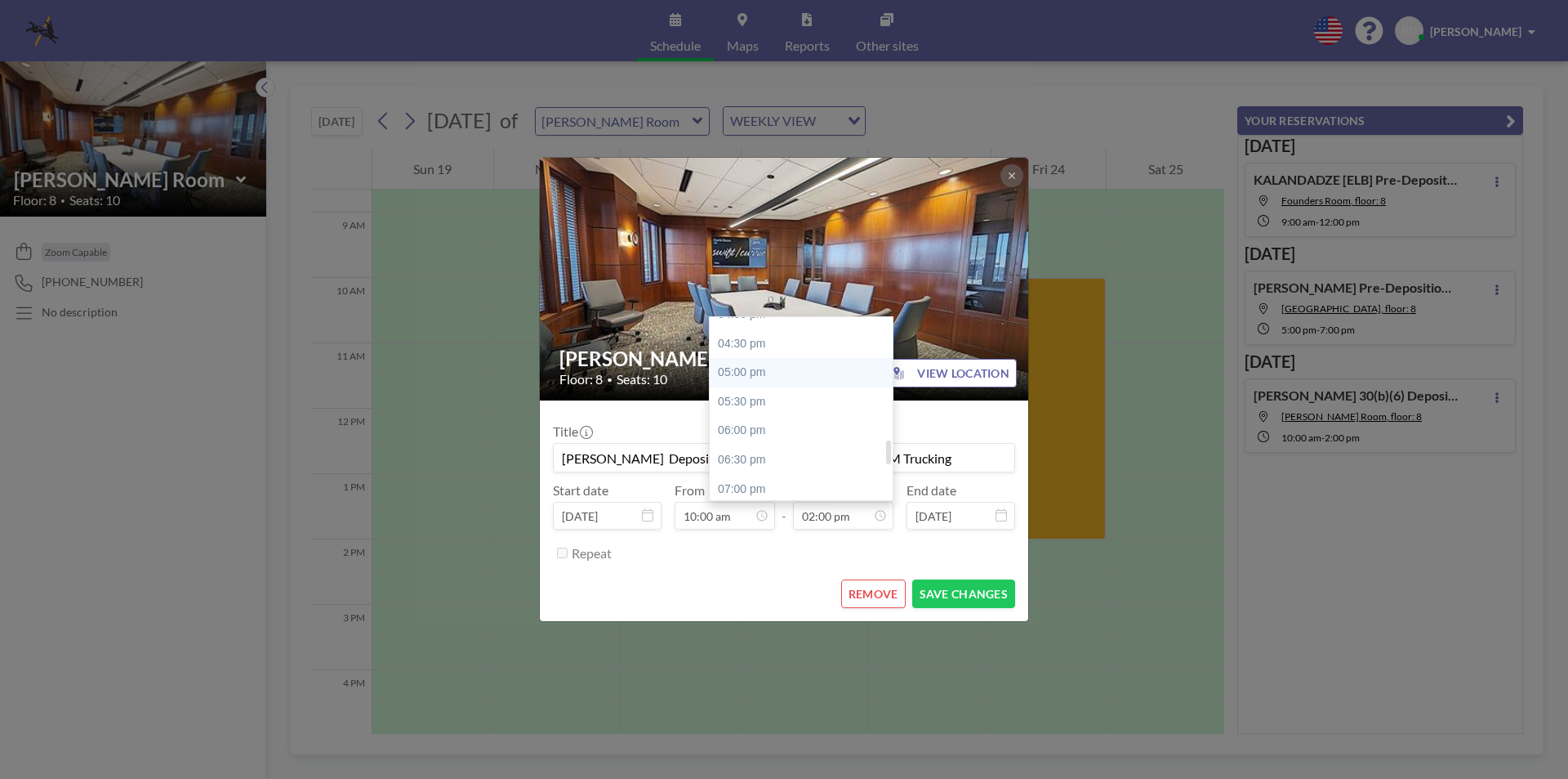
type input "05:00 pm"
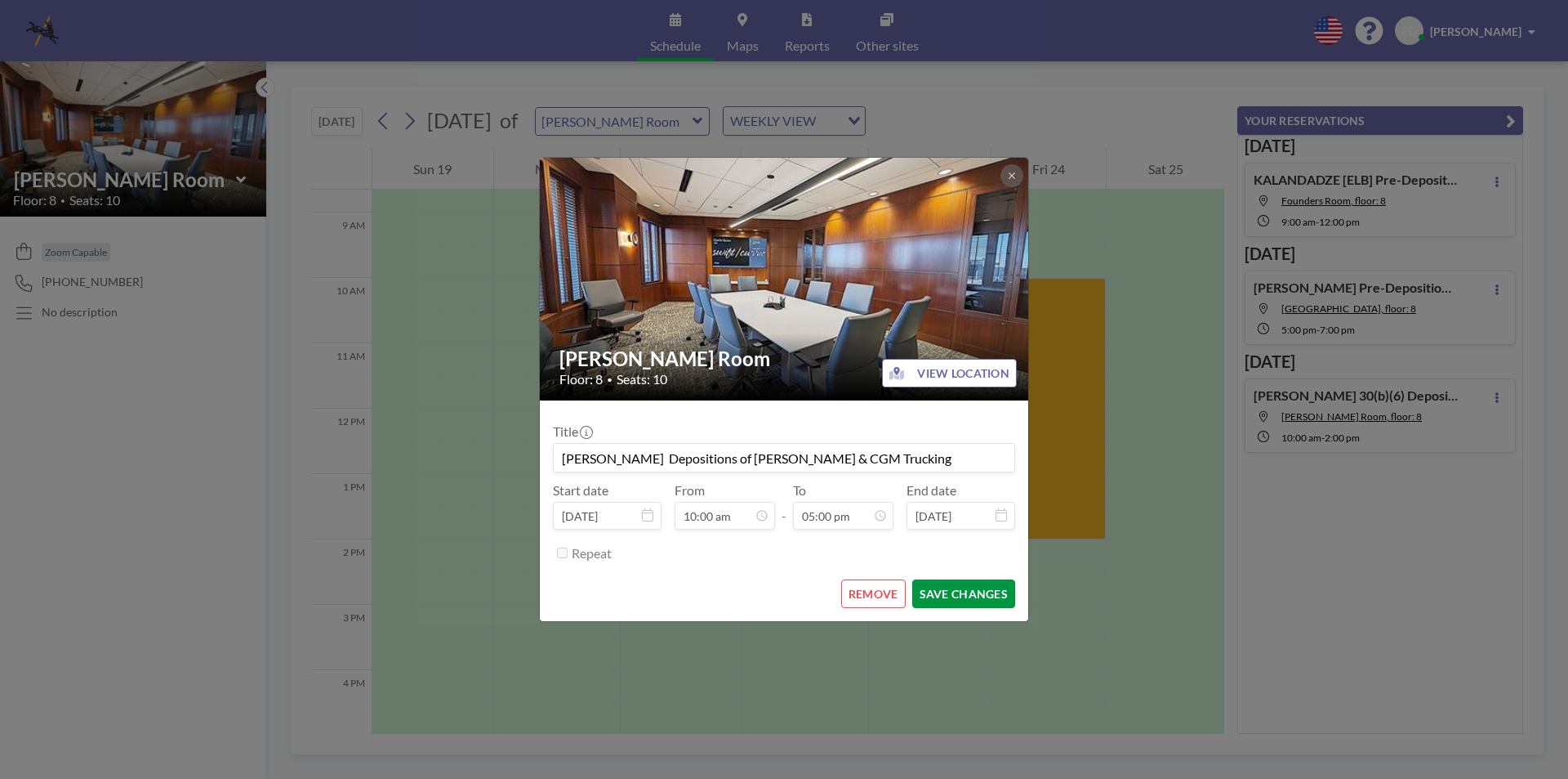
click at [935, 596] on button "SAVE CHANGES" at bounding box center [964, 593] width 103 height 29
